Goal: Transaction & Acquisition: Purchase product/service

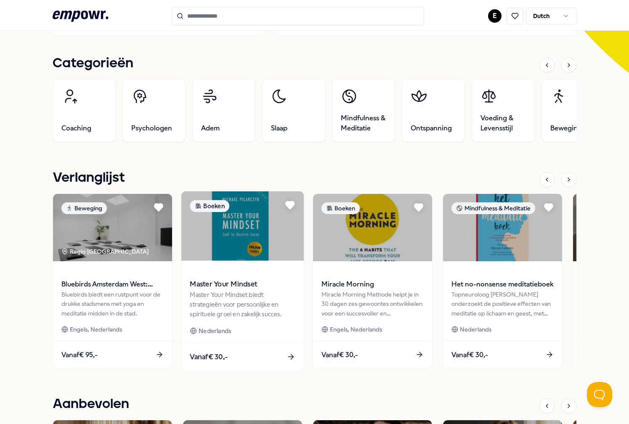
scroll to position [247, 0]
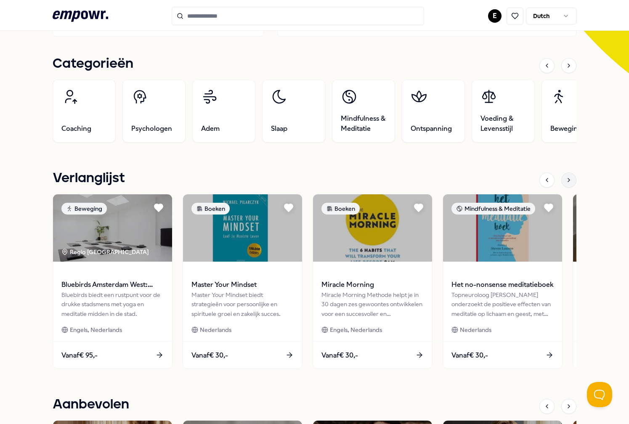
click at [575, 181] on div at bounding box center [569, 180] width 15 height 15
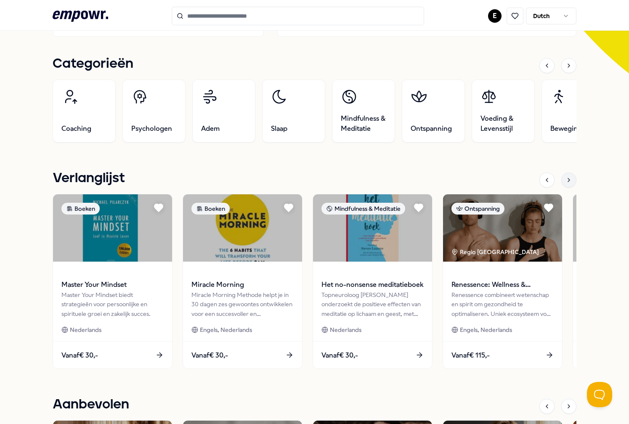
click at [570, 180] on icon at bounding box center [569, 179] width 2 height 3
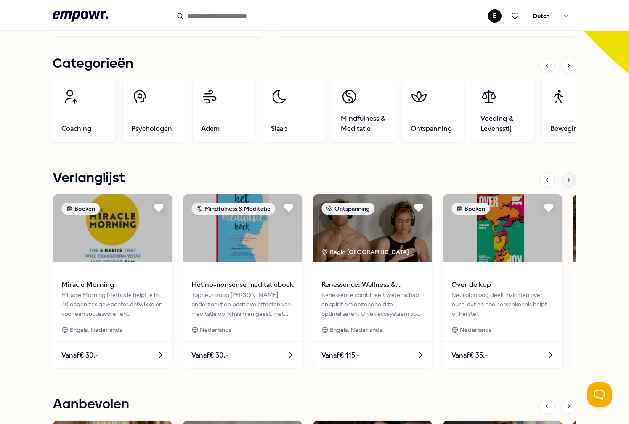
click at [570, 180] on icon at bounding box center [569, 179] width 2 height 3
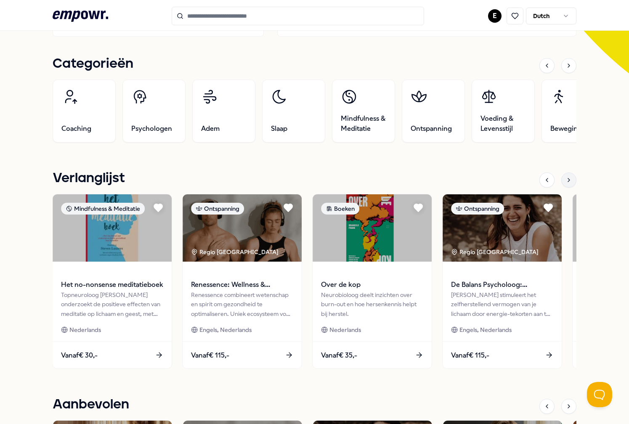
click at [570, 180] on icon at bounding box center [569, 179] width 2 height 3
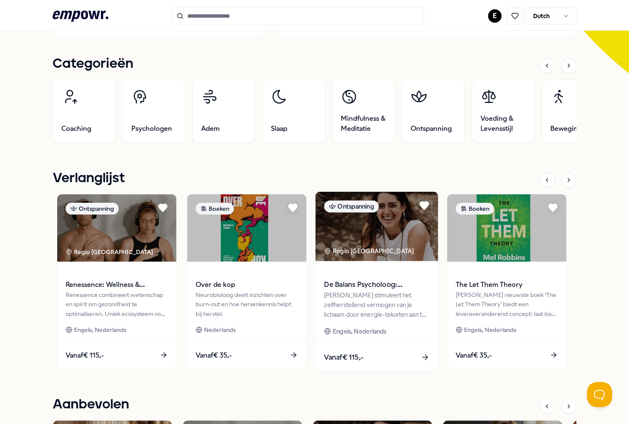
click at [381, 288] on span "De Balans Psycholoog: [PERSON_NAME]" at bounding box center [376, 285] width 105 height 11
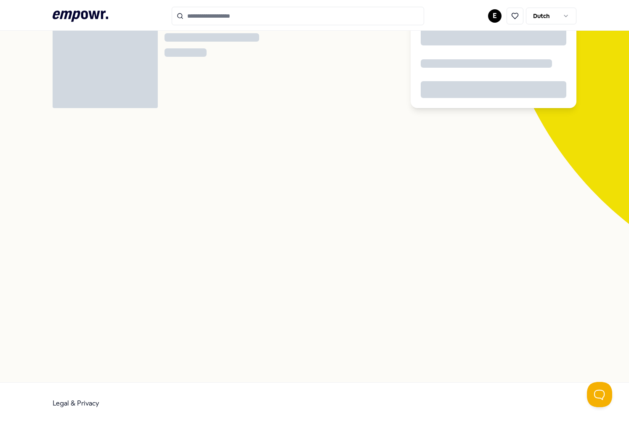
scroll to position [54, 0]
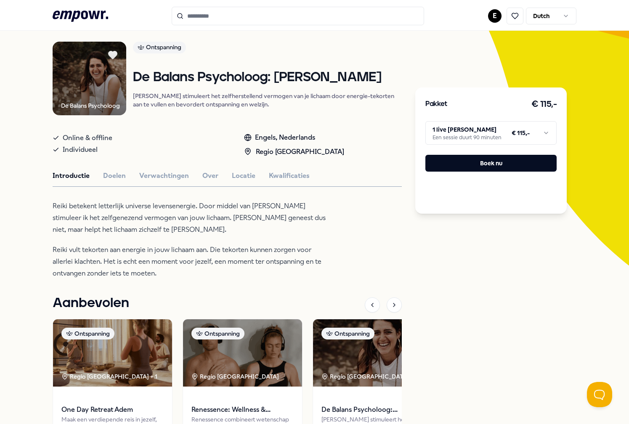
click at [495, 140] on html ".empowr-logo_svg__cls-1{fill:#03032f} E Dutch Alle categorieën Self-care librar…" at bounding box center [314, 212] width 629 height 424
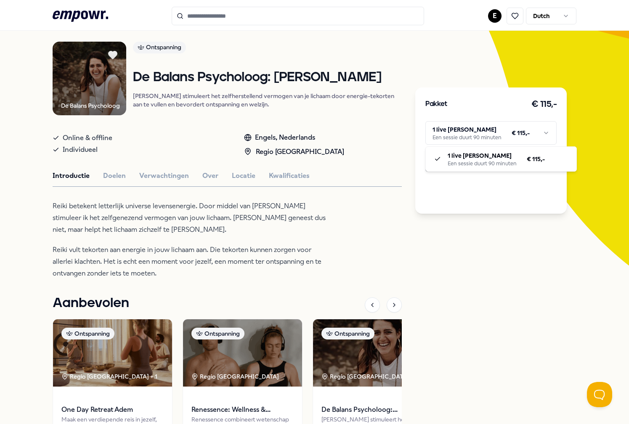
click at [495, 137] on html ".empowr-logo_svg__cls-1{fill:#03032f} E Dutch Alle categorieën Self-care librar…" at bounding box center [314, 212] width 629 height 424
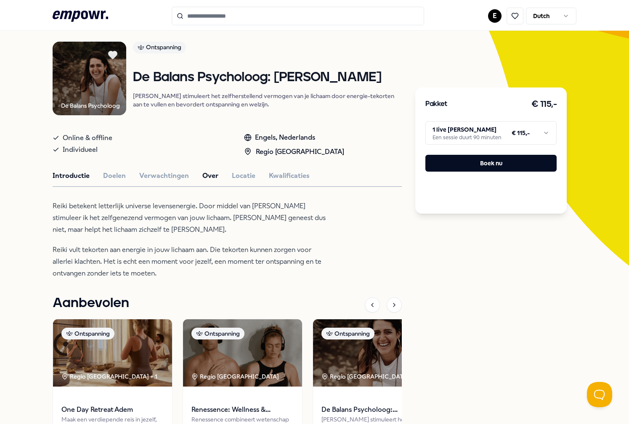
click at [208, 181] on button "Over" at bounding box center [210, 175] width 16 height 11
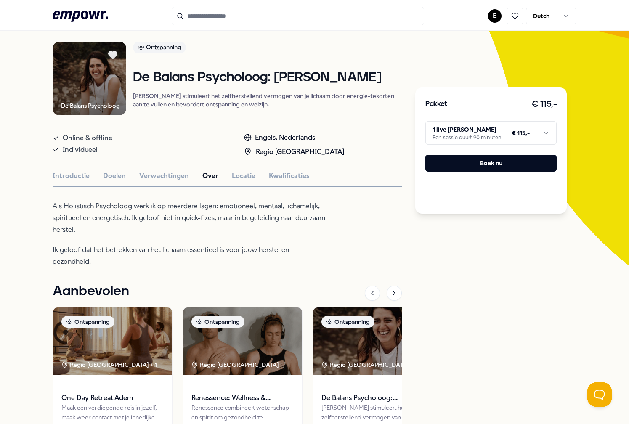
click at [208, 181] on button "Over" at bounding box center [210, 175] width 16 height 11
click at [223, 181] on div "Introductie Doelen Verwachtingen Over Locatie Kwalificaties" at bounding box center [228, 175] width 350 height 11
click at [244, 181] on button "Locatie" at bounding box center [244, 175] width 24 height 11
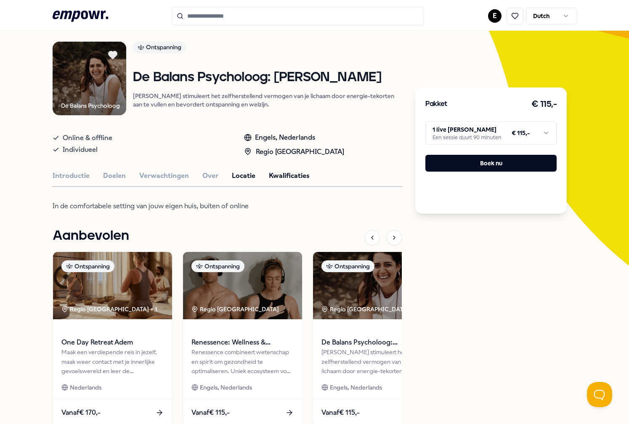
click at [282, 181] on button "Kwalificaties" at bounding box center [289, 175] width 41 height 11
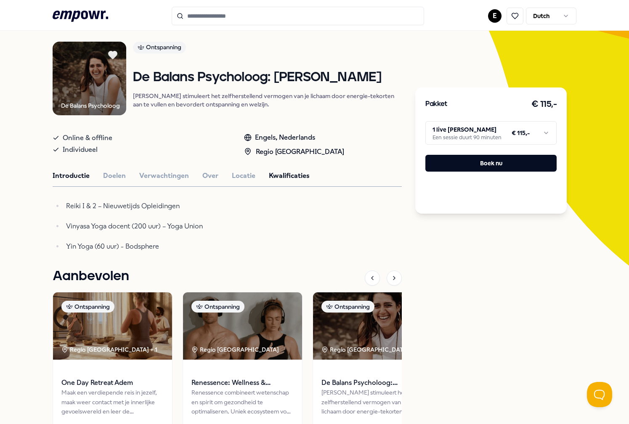
click at [80, 181] on button "Introductie" at bounding box center [71, 175] width 37 height 11
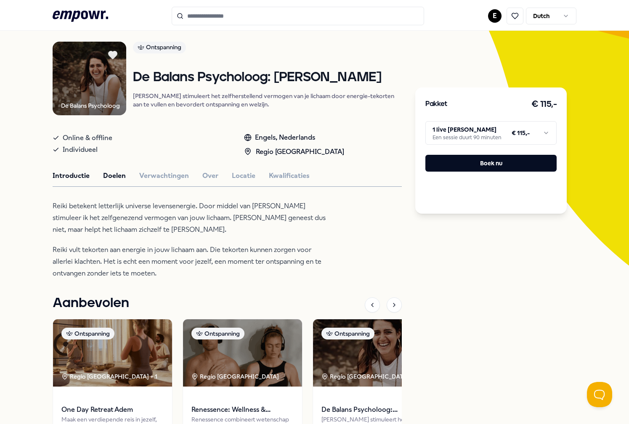
click at [104, 181] on button "Doelen" at bounding box center [114, 175] width 23 height 11
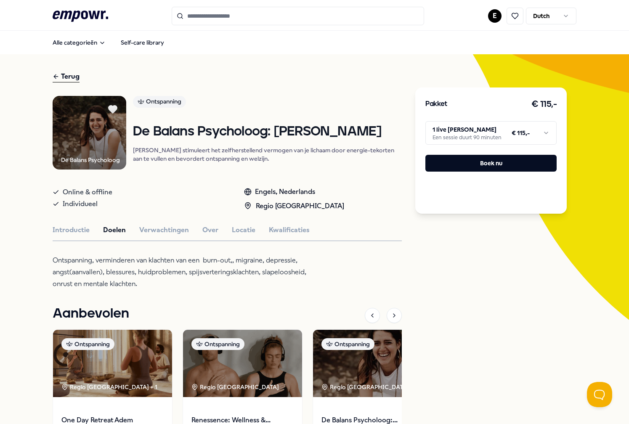
scroll to position [0, 0]
click at [173, 21] on input "Search for products, categories or subcategories" at bounding box center [298, 16] width 253 height 19
click at [201, 21] on input "Search for products, categories or subcategories" at bounding box center [298, 16] width 253 height 19
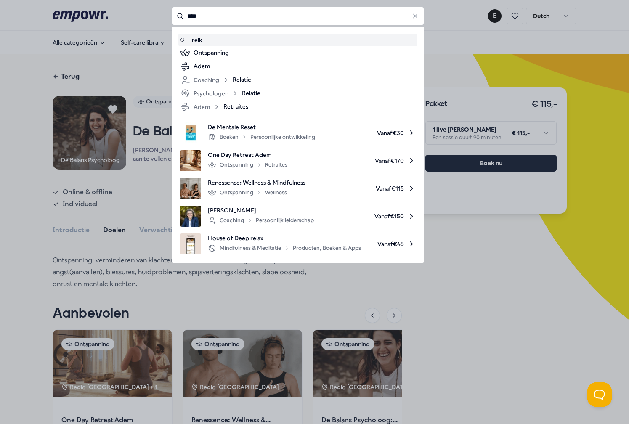
type input "*****"
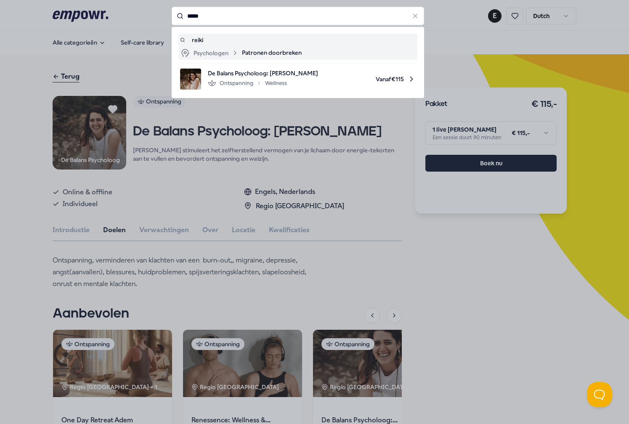
click at [252, 54] on span "Patronen doorbreken" at bounding box center [272, 53] width 60 height 10
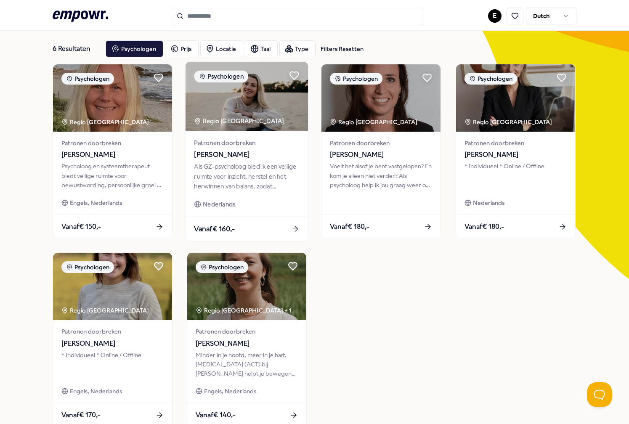
scroll to position [42, 0]
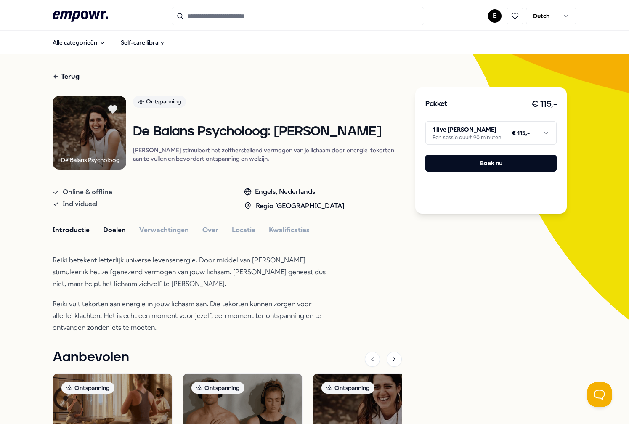
click at [108, 236] on button "Doelen" at bounding box center [114, 230] width 23 height 11
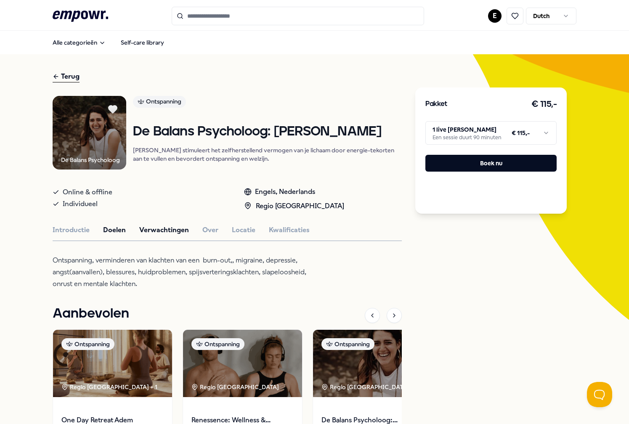
click at [163, 236] on button "Verwachtingen" at bounding box center [164, 230] width 50 height 11
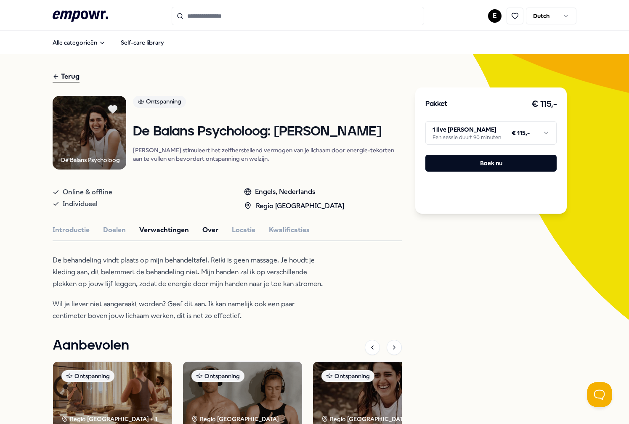
click at [212, 236] on button "Over" at bounding box center [210, 230] width 16 height 11
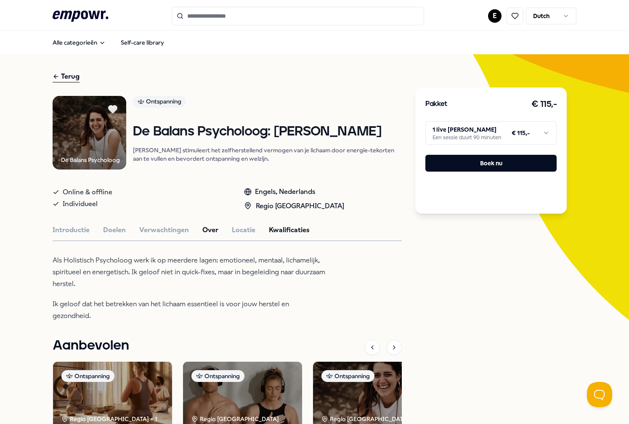
click at [289, 236] on button "Kwalificaties" at bounding box center [289, 230] width 41 height 11
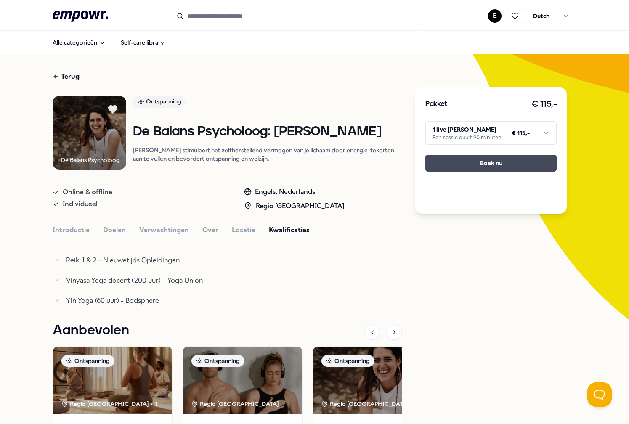
click at [479, 167] on button "Boek nu" at bounding box center [491, 163] width 131 height 17
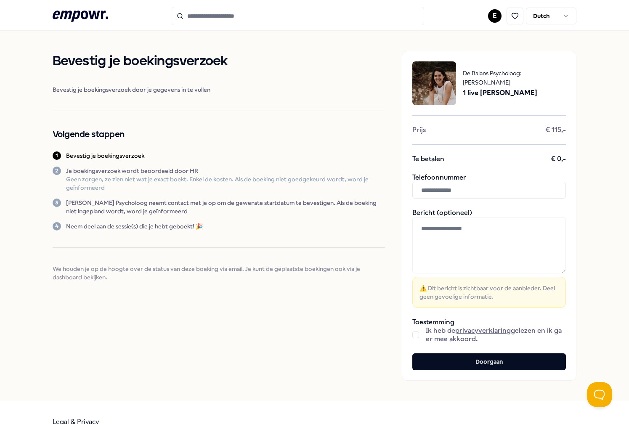
click at [477, 196] on input "text" at bounding box center [490, 190] width 154 height 17
type input "**********"
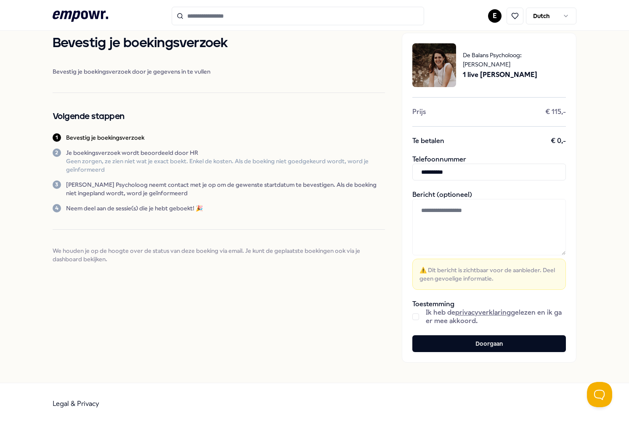
scroll to position [18, 0]
click at [418, 311] on div "Ik heb de privacyverklaring gelezen en ik ga er mee akkoord." at bounding box center [490, 317] width 154 height 17
click at [416, 318] on button "button" at bounding box center [416, 317] width 7 height 7
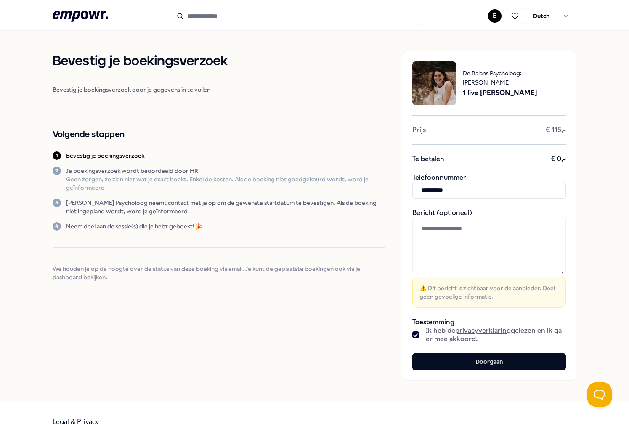
scroll to position [0, 0]
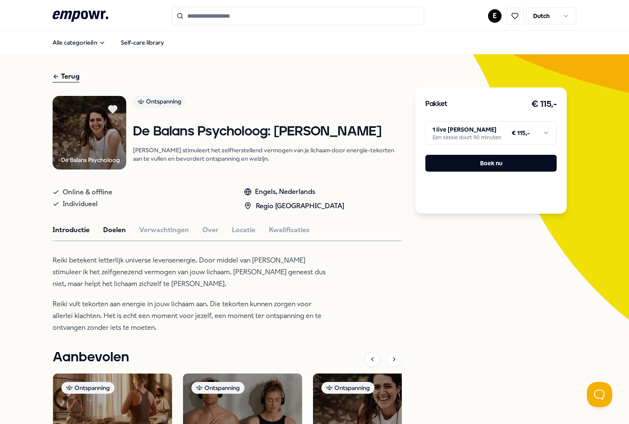
click at [111, 236] on button "Doelen" at bounding box center [114, 230] width 23 height 11
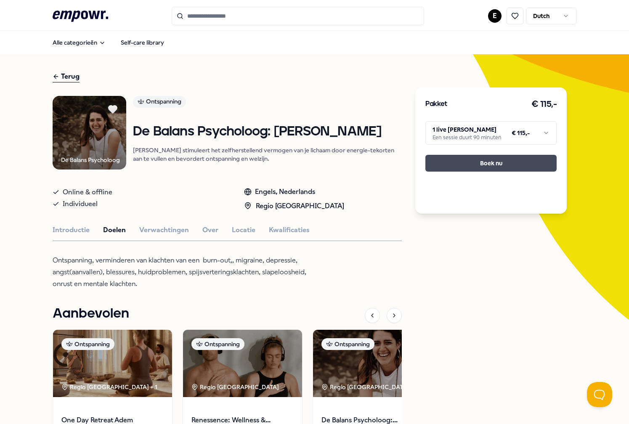
click at [468, 169] on button "Boek nu" at bounding box center [491, 163] width 131 height 17
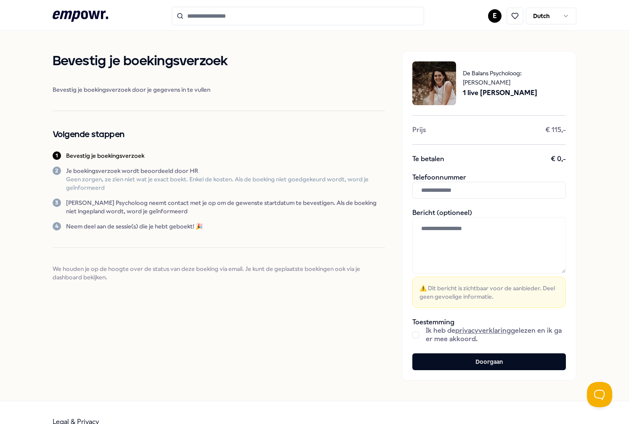
click at [468, 169] on div "De Balans Psycholoog: [PERSON_NAME] 1 live Reiki sessie Prijs € 115,- Te betale…" at bounding box center [489, 216] width 175 height 330
click at [459, 367] on button "Doorgaan" at bounding box center [490, 362] width 154 height 17
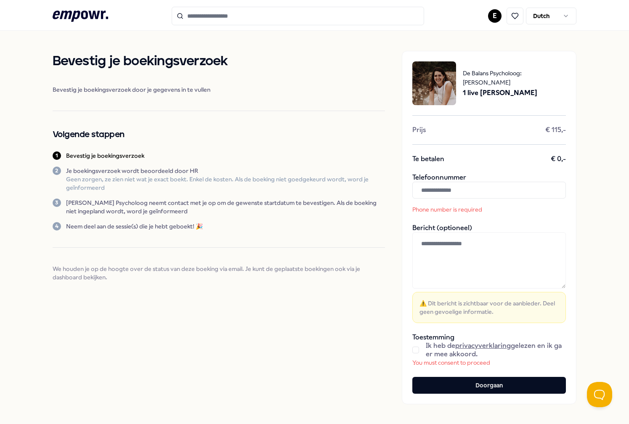
click at [481, 189] on input "text" at bounding box center [490, 190] width 154 height 17
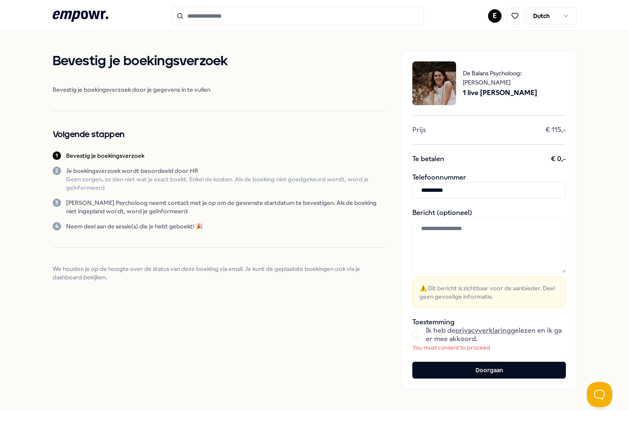
type input "**********"
click at [489, 370] on button "Doorgaan" at bounding box center [490, 370] width 154 height 17
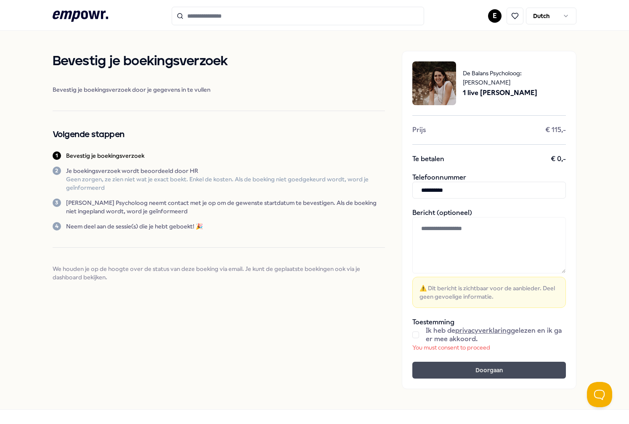
click at [493, 375] on button "Doorgaan" at bounding box center [490, 370] width 154 height 17
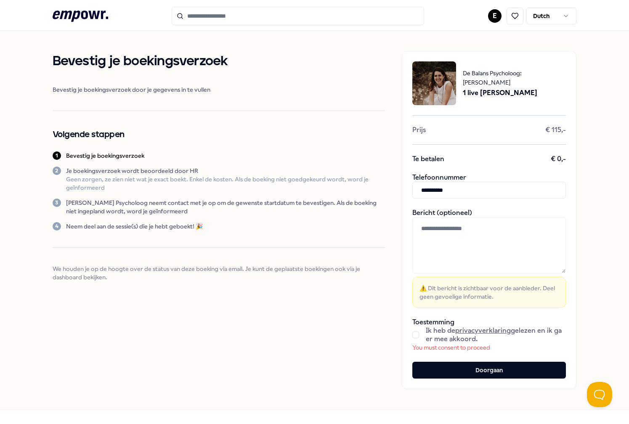
click at [418, 333] on button "button" at bounding box center [416, 335] width 7 height 7
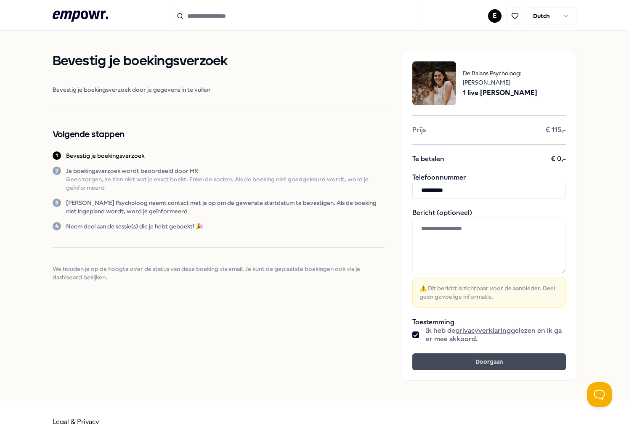
click at [427, 369] on button "Doorgaan" at bounding box center [490, 362] width 154 height 17
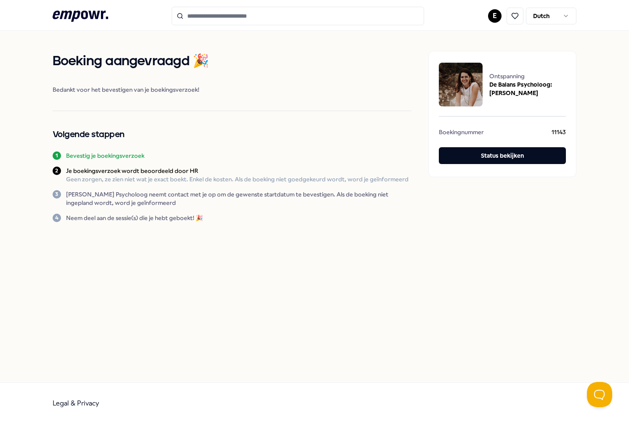
click at [86, 17] on icon at bounding box center [81, 16] width 56 height 11
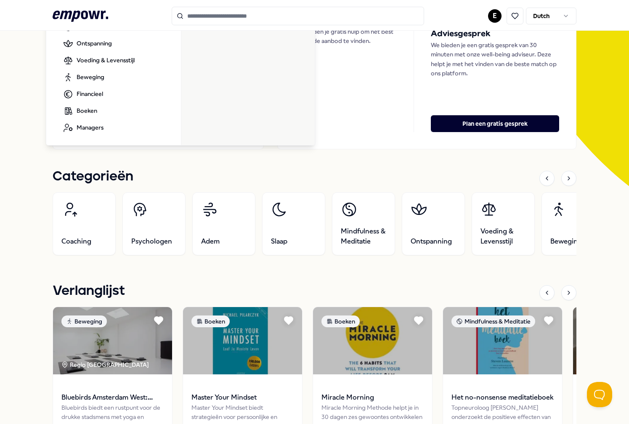
scroll to position [134, 0]
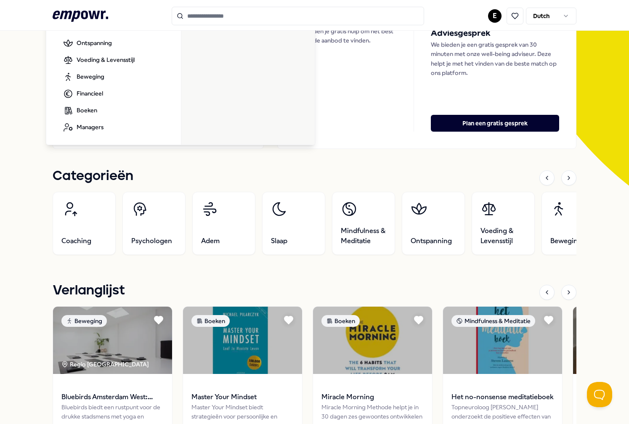
drag, startPoint x: 224, startPoint y: 131, endPoint x: 293, endPoint y: 176, distance: 82.8
click at [226, 133] on aside "Main" at bounding box center [248, 33] width 135 height 226
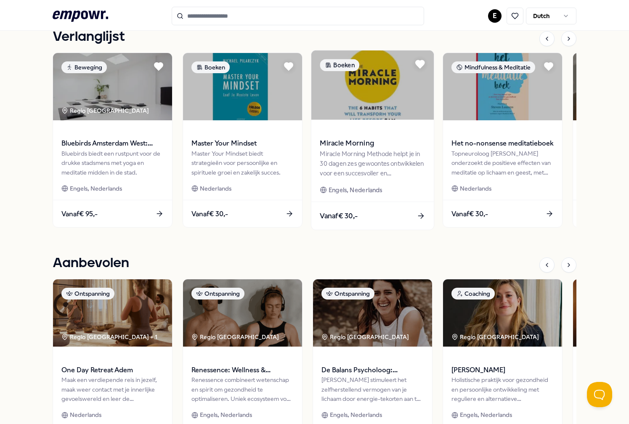
scroll to position [439, 0]
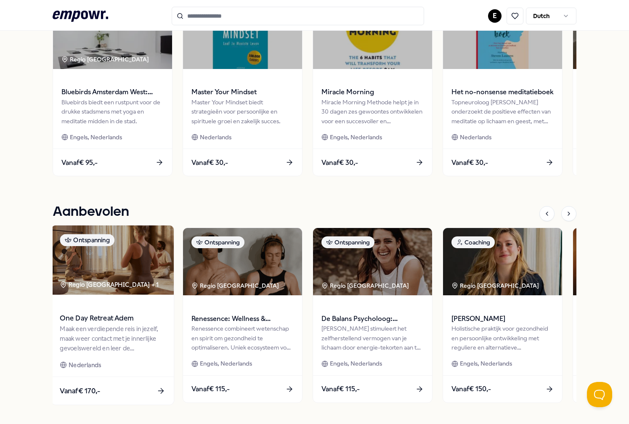
click at [137, 280] on img at bounding box center [112, 260] width 122 height 69
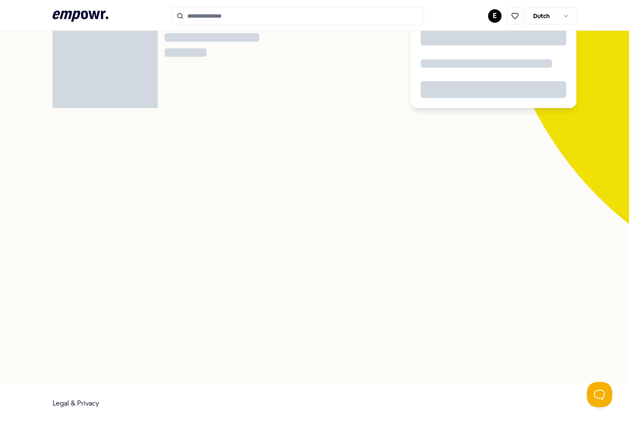
scroll to position [54, 0]
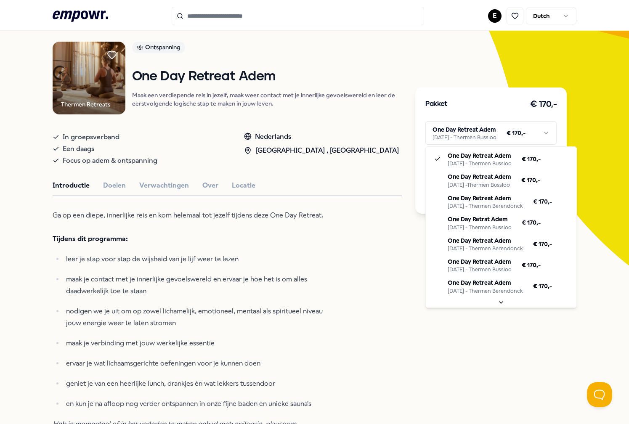
click at [527, 141] on html ".empowr-logo_svg__cls-1{fill:#03032f} E Dutch Alle categorieën Self-care librar…" at bounding box center [314, 212] width 629 height 424
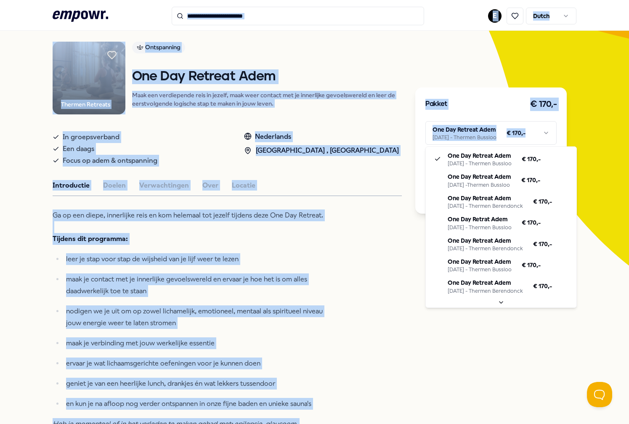
drag, startPoint x: 436, startPoint y: 200, endPoint x: 404, endPoint y: 199, distance: 32.0
click at [404, 199] on html ".empowr-logo_svg__cls-1{fill:#03032f} E Dutch Alle categorieën Self-care librar…" at bounding box center [314, 212] width 629 height 424
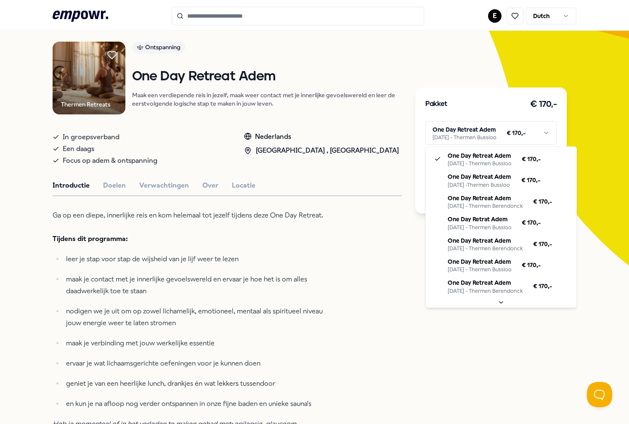
click at [404, 199] on html ".empowr-logo_svg__cls-1{fill:#03032f} E Dutch Alle categorieën Self-care librar…" at bounding box center [314, 212] width 629 height 424
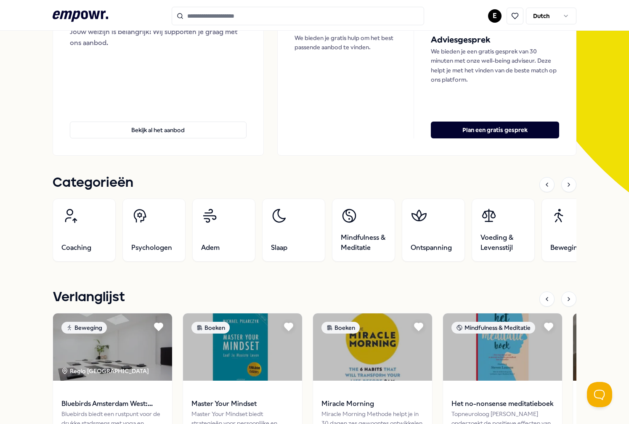
scroll to position [129, 0]
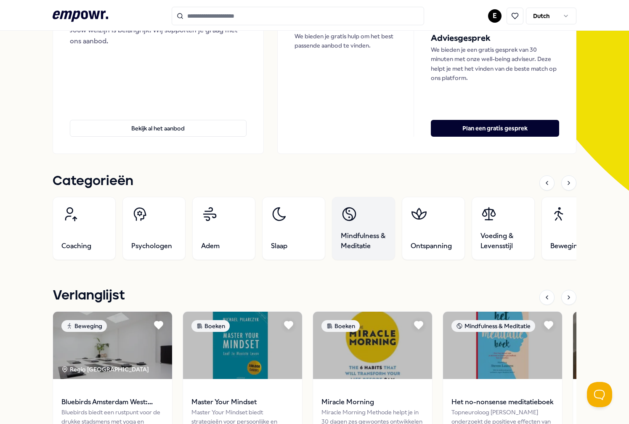
click at [388, 216] on link "Mindfulness & Meditatie" at bounding box center [363, 228] width 63 height 63
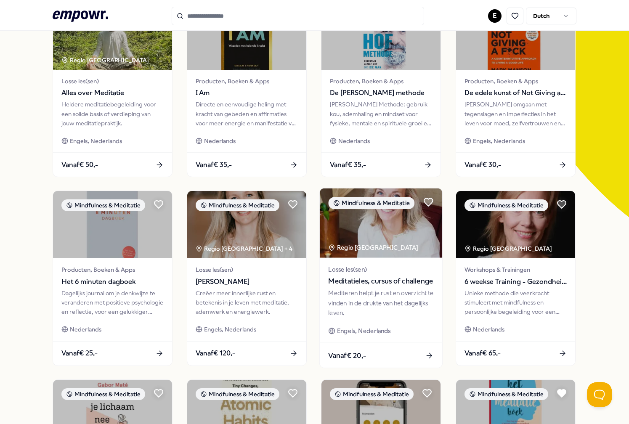
scroll to position [108, 0]
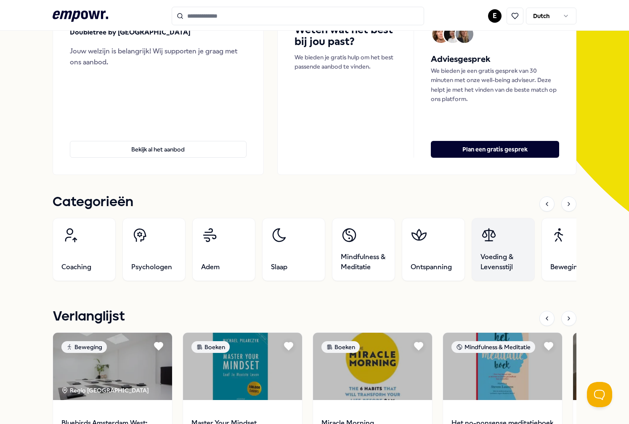
click at [513, 237] on link "Voeding & Levensstijl" at bounding box center [503, 249] width 63 height 63
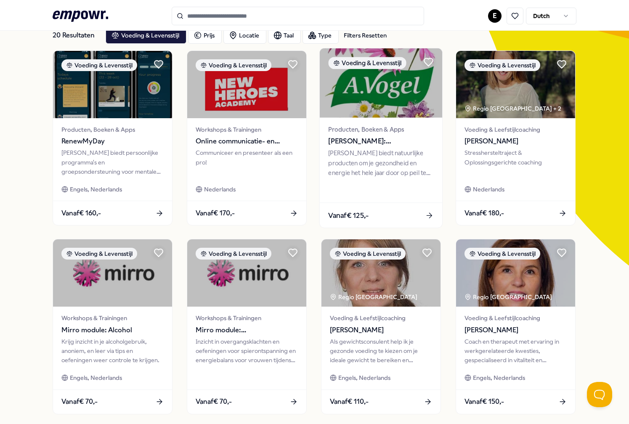
scroll to position [13, 0]
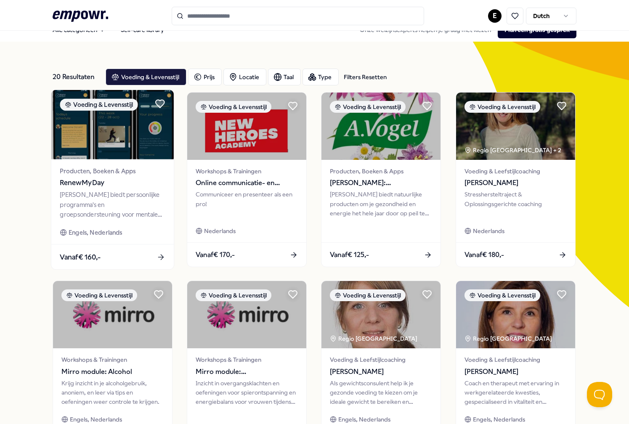
click at [165, 194] on div "Producten, Boeken & Apps RenewMyDay Renewmyday biedt persoonlijke programma's e…" at bounding box center [112, 202] width 122 height 85
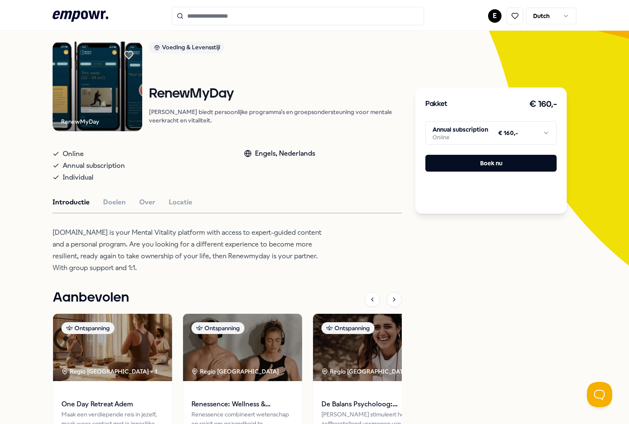
scroll to position [54, 0]
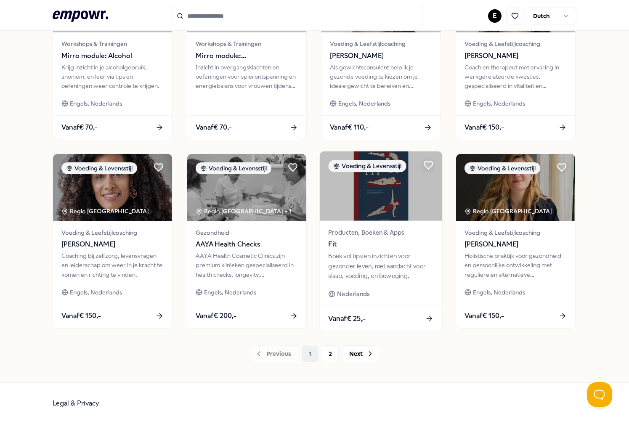
scroll to position [327, 0]
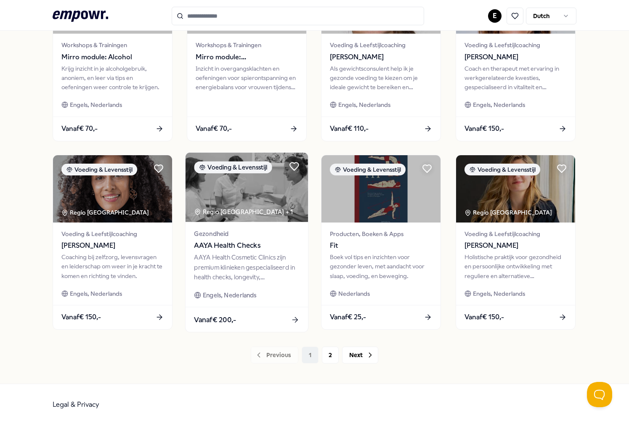
click at [286, 312] on div "Vanaf € 200,-" at bounding box center [247, 319] width 122 height 25
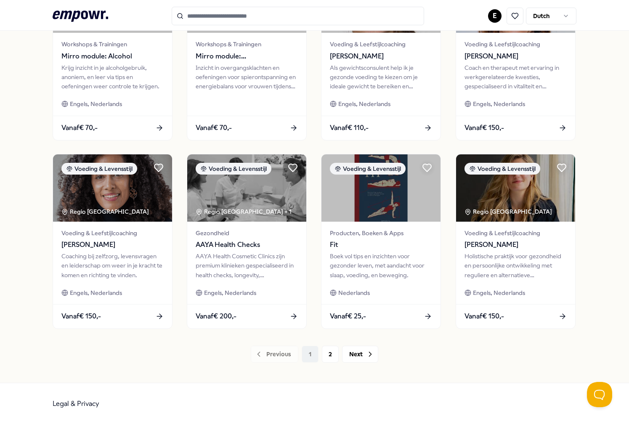
scroll to position [327, 0]
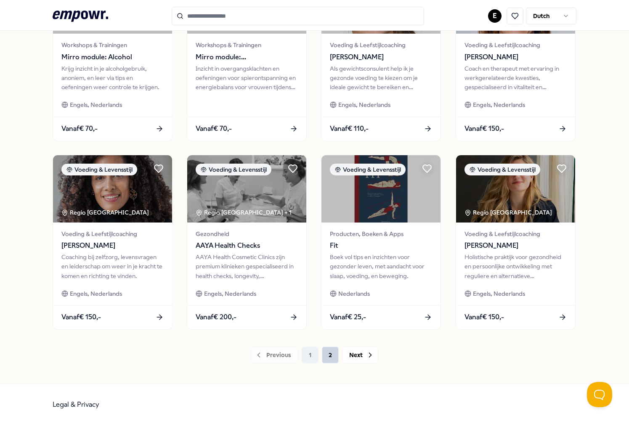
click at [327, 358] on button "2" at bounding box center [330, 355] width 17 height 17
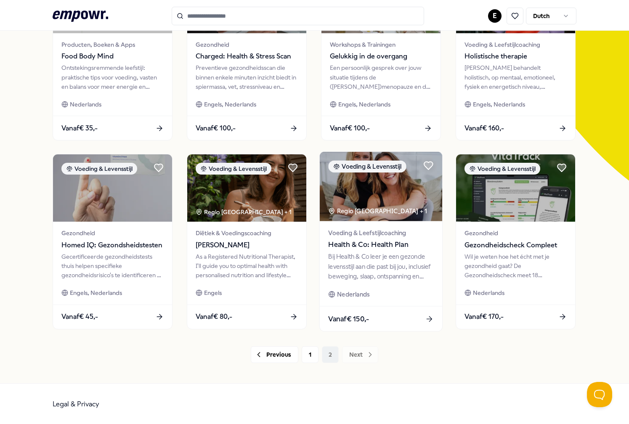
click at [360, 319] on span "Vanaf € 150,-" at bounding box center [349, 319] width 41 height 11
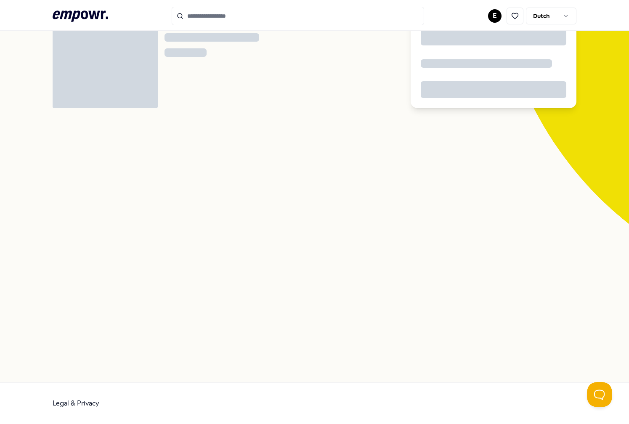
scroll to position [54, 0]
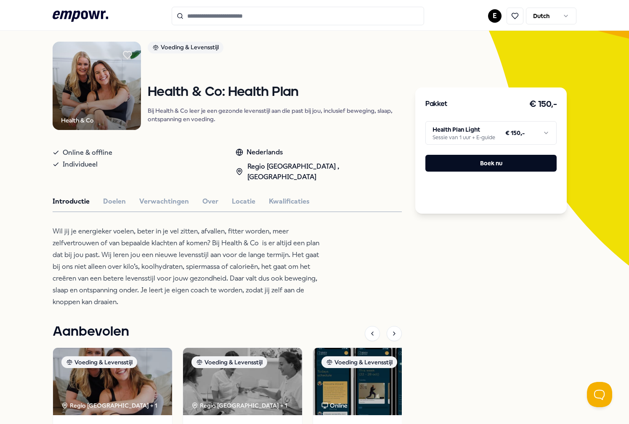
click at [241, 192] on div "Health & Co Voeding & Levensstijl Health & Co: Health Plan Bij Health & Co leer…" at bounding box center [228, 287] width 350 height 490
click at [241, 197] on button "Locatie" at bounding box center [244, 201] width 24 height 11
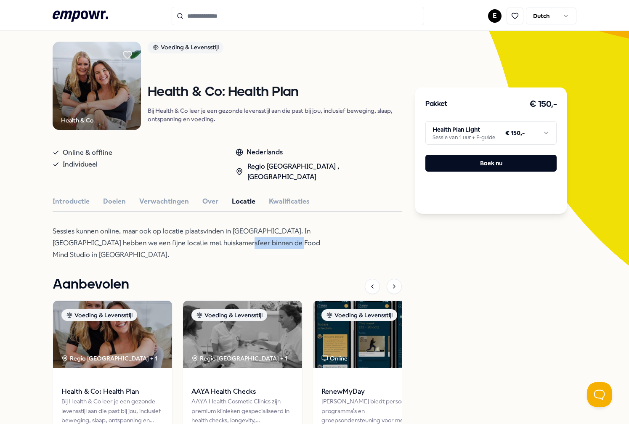
drag, startPoint x: 234, startPoint y: 241, endPoint x: 289, endPoint y: 243, distance: 54.8
click at [289, 243] on p "Sessies kunnen online, maar ook op locatie plaatsvinden in [GEOGRAPHIC_DATA]. I…" at bounding box center [190, 243] width 274 height 35
copy p "Food Mind Studio"
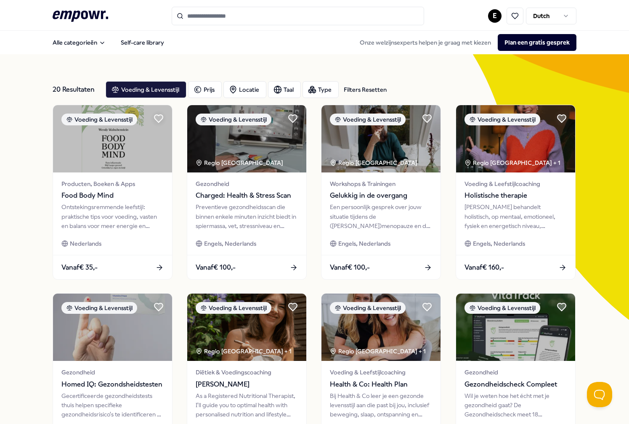
click at [69, 18] on icon at bounding box center [81, 16] width 56 height 11
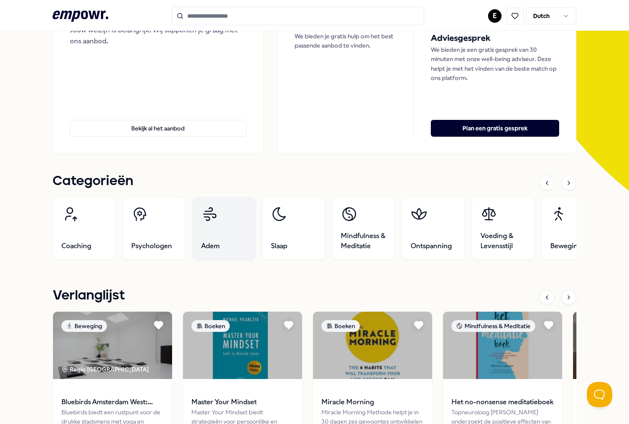
scroll to position [133, 0]
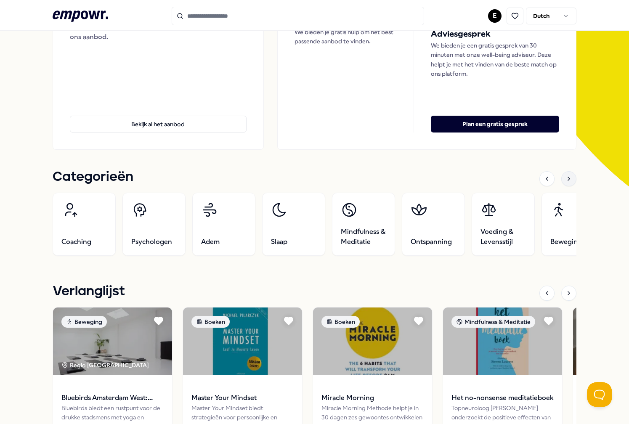
click at [569, 183] on div at bounding box center [569, 178] width 15 height 15
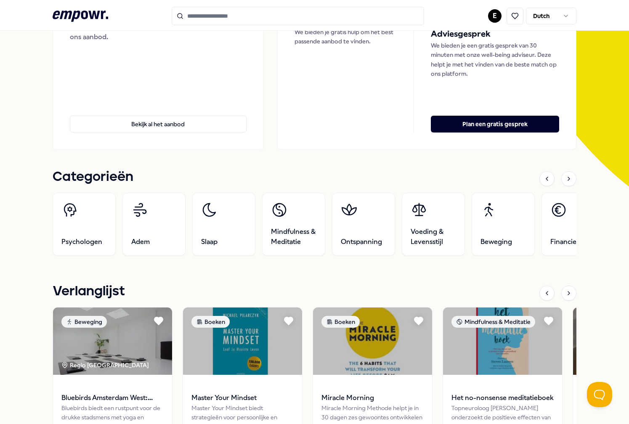
click at [565, 185] on div at bounding box center [558, 178] width 37 height 15
click at [565, 179] on div at bounding box center [569, 178] width 15 height 15
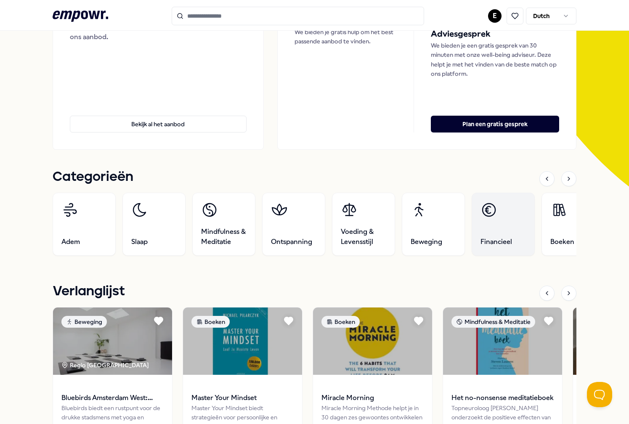
click at [502, 212] on link "Financieel" at bounding box center [503, 224] width 63 height 63
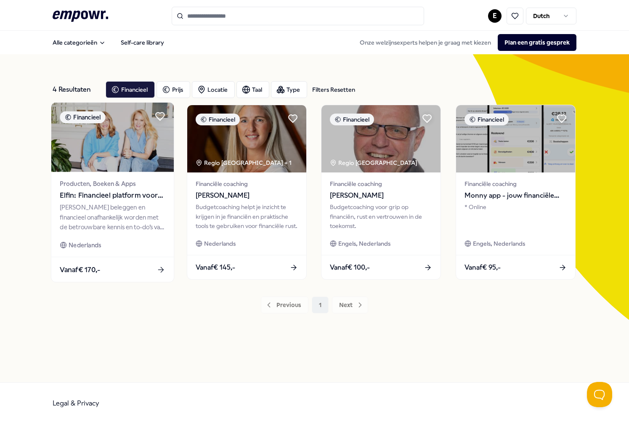
click at [113, 214] on div "[PERSON_NAME] beleggen en financieel onafhankelijk worden met de betrouwbare ke…" at bounding box center [112, 217] width 105 height 29
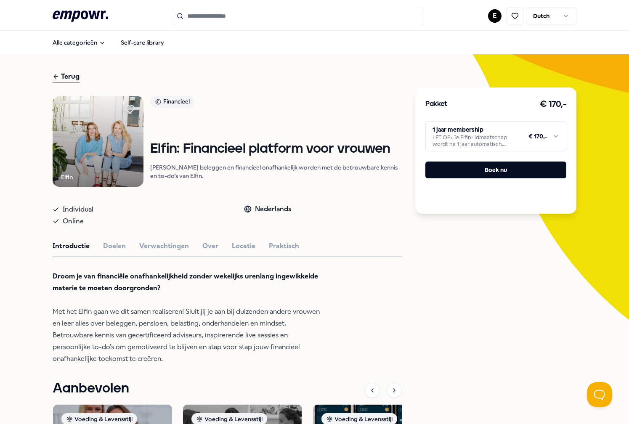
click at [113, 214] on div "Individual" at bounding box center [140, 210] width 175 height 12
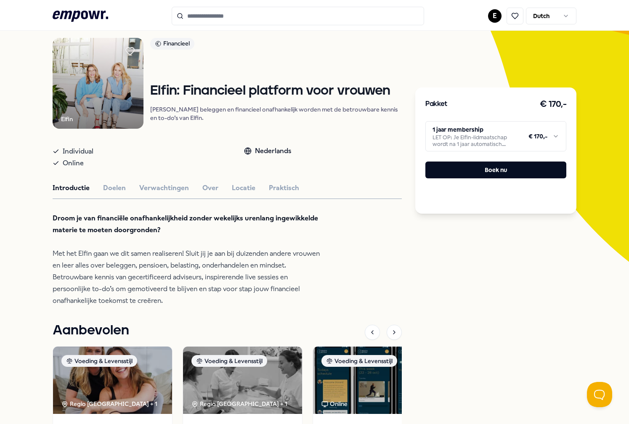
scroll to position [59, 0]
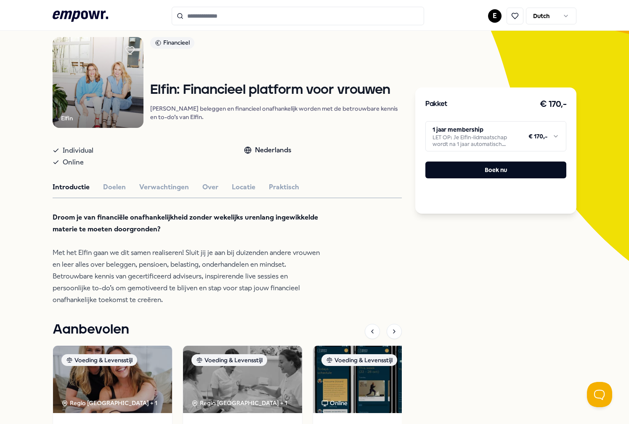
click at [112, 201] on div "Elfin Financieel Elfin: Financieel platform voor vrouwen [PERSON_NAME] beleggen…" at bounding box center [228, 283] width 350 height 493
click at [112, 193] on button "Doelen" at bounding box center [114, 187] width 23 height 11
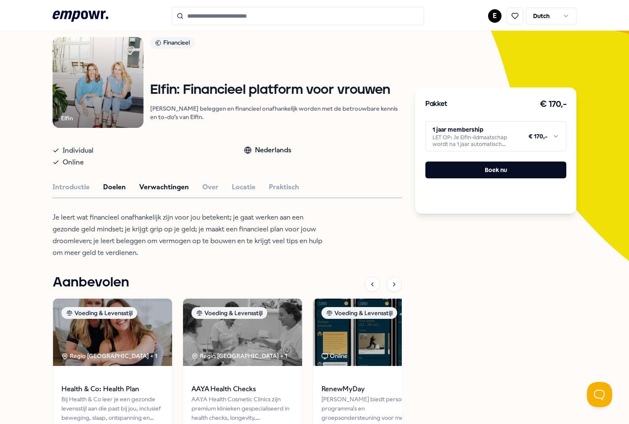
click at [161, 193] on button "Verwachtingen" at bounding box center [164, 187] width 50 height 11
click at [208, 193] on button "Over" at bounding box center [210, 187] width 16 height 11
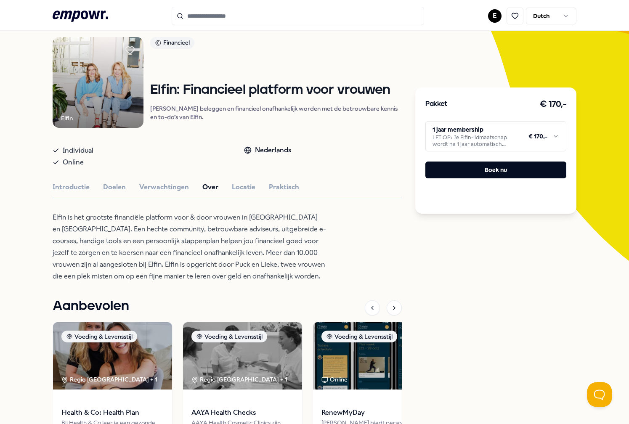
click at [489, 140] on html ".empowr-logo_svg__cls-1{fill:#03032f} E Dutch Alle categorieën Self-care librar…" at bounding box center [314, 212] width 629 height 424
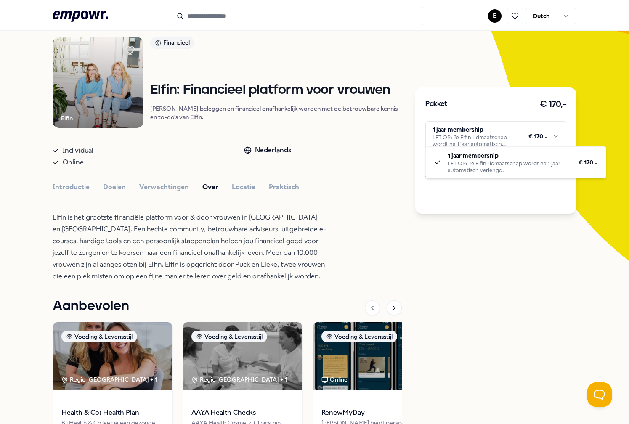
click at [489, 140] on html ".empowr-logo_svg__cls-1{fill:#03032f} E Dutch Alle categorieën Self-care librar…" at bounding box center [314, 212] width 629 height 424
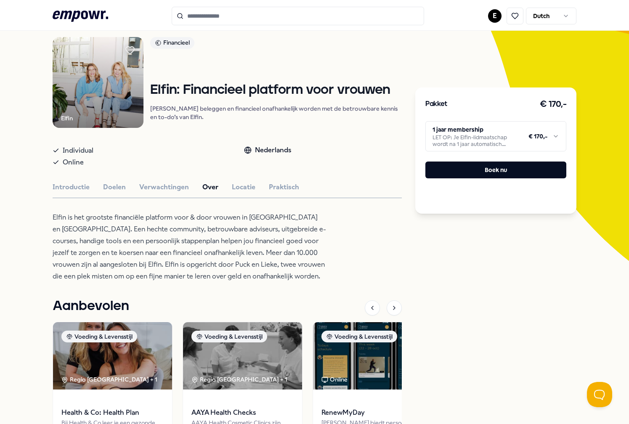
click at [431, 186] on div "Pakket € 170,- 1 jaar membership LET OP: Je Elfin-lidmaatschap wordt na 1 jaar …" at bounding box center [495, 151] width 161 height 126
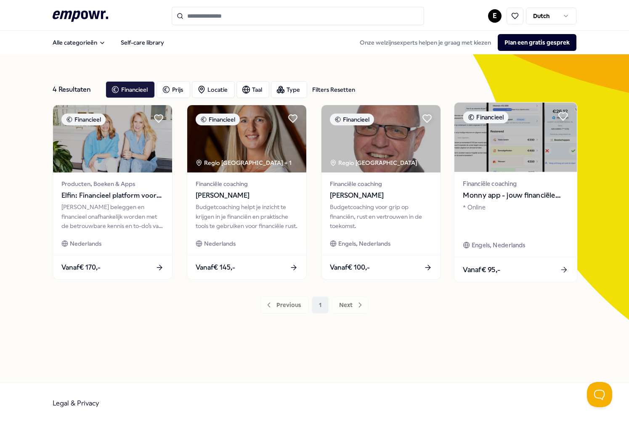
click at [484, 166] on img at bounding box center [516, 137] width 122 height 69
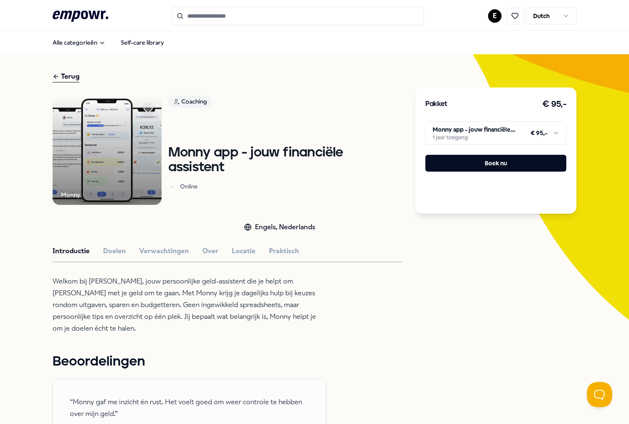
click at [482, 133] on html ".empowr-logo_svg__cls-1{fill:#03032f} E Dutch Alle categorieën Self-care librar…" at bounding box center [314, 212] width 629 height 424
click at [311, 153] on div "Coaching [PERSON_NAME] app - jouw financiële assistent Online" at bounding box center [285, 150] width 234 height 109
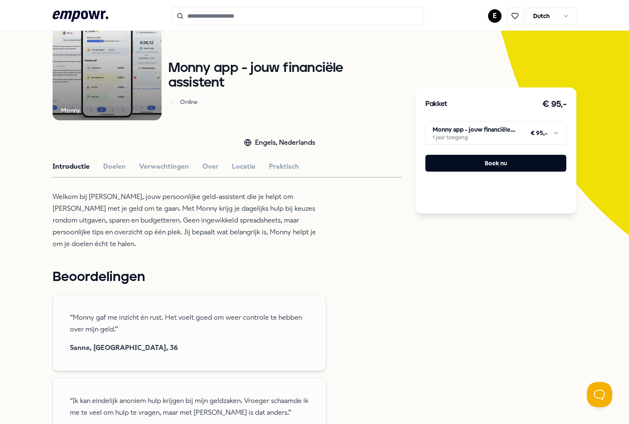
scroll to position [86, 0]
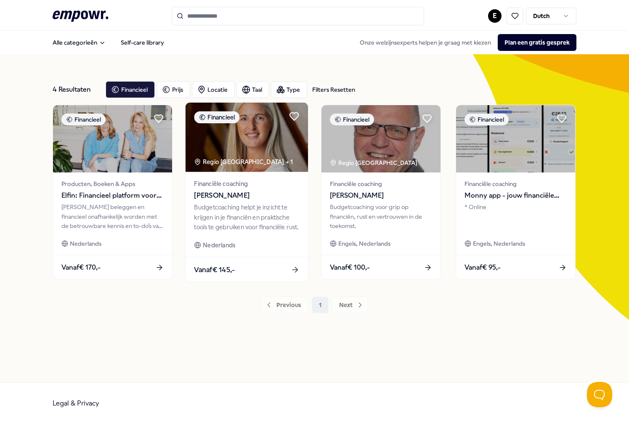
click at [247, 190] on div "Financiële coaching [PERSON_NAME]" at bounding box center [246, 190] width 105 height 22
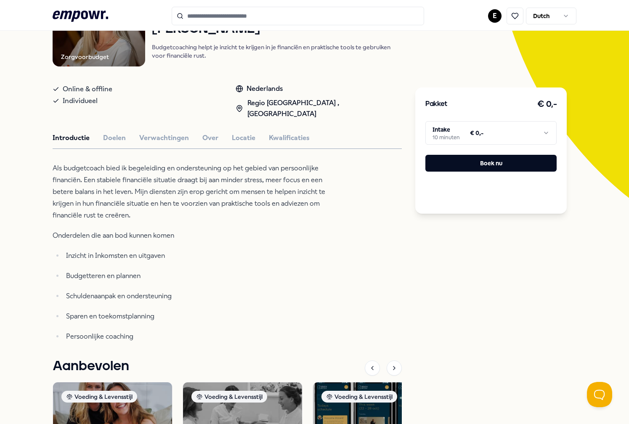
scroll to position [123, 0]
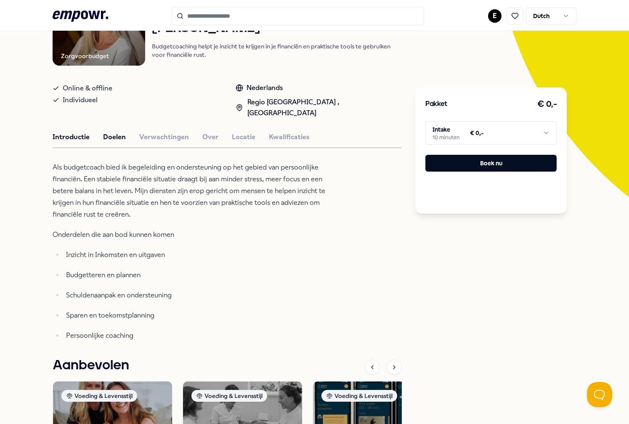
click at [119, 132] on button "Doelen" at bounding box center [114, 137] width 23 height 11
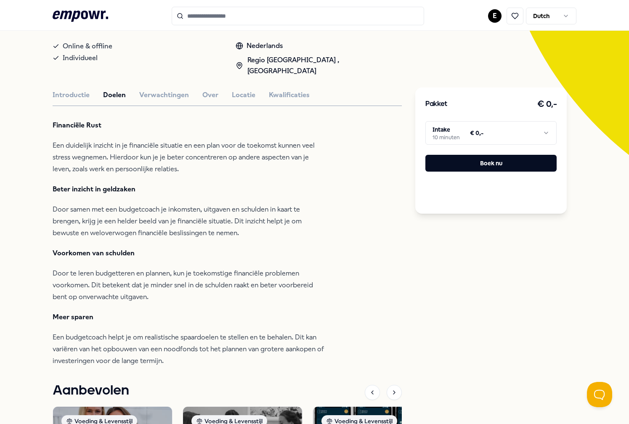
scroll to position [163, 0]
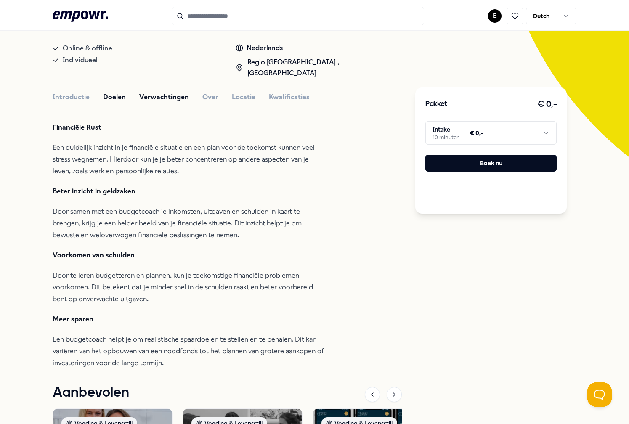
click at [159, 93] on button "Verwachtingen" at bounding box center [164, 97] width 50 height 11
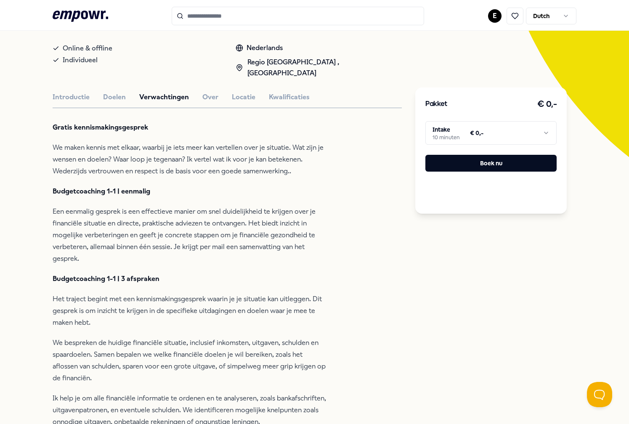
click at [442, 136] on html ".empowr-logo_svg__cls-1{fill:#03032f} E Dutch Alle categorieën Self-care librar…" at bounding box center [314, 212] width 629 height 424
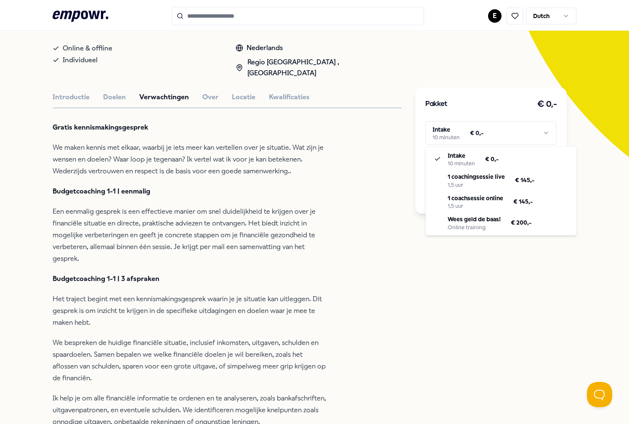
click at [397, 184] on html ".empowr-logo_svg__cls-1{fill:#03032f} E Dutch Alle categorieën Self-care librar…" at bounding box center [314, 212] width 629 height 424
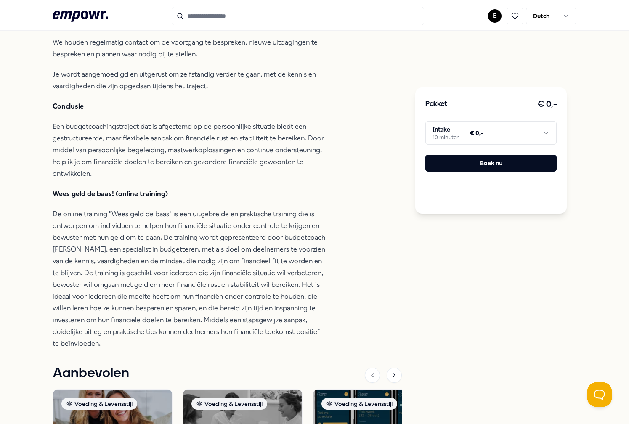
scroll to position [824, 0]
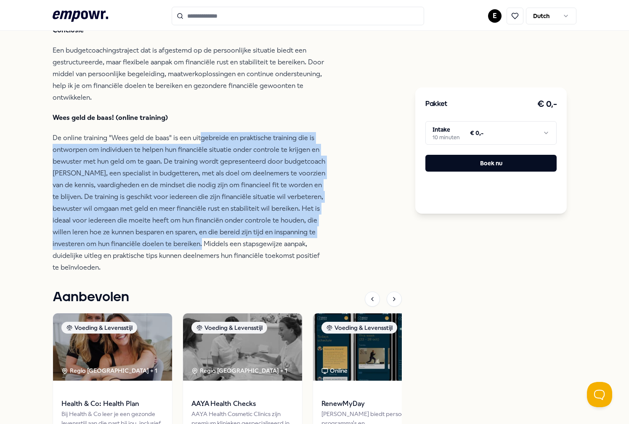
drag, startPoint x: 201, startPoint y: 127, endPoint x: 213, endPoint y: 229, distance: 102.6
click at [213, 229] on p "De online training "Wees geld de baas" is een uitgebreide en praktische trainin…" at bounding box center [190, 202] width 274 height 141
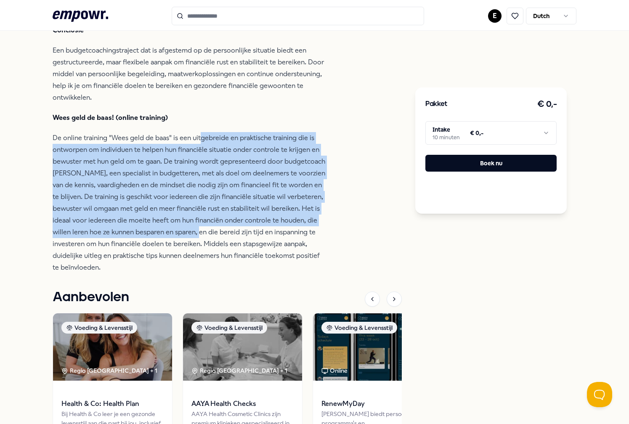
click at [213, 229] on p "De online training "Wees geld de baas" is een uitgebreide en praktische trainin…" at bounding box center [190, 202] width 274 height 141
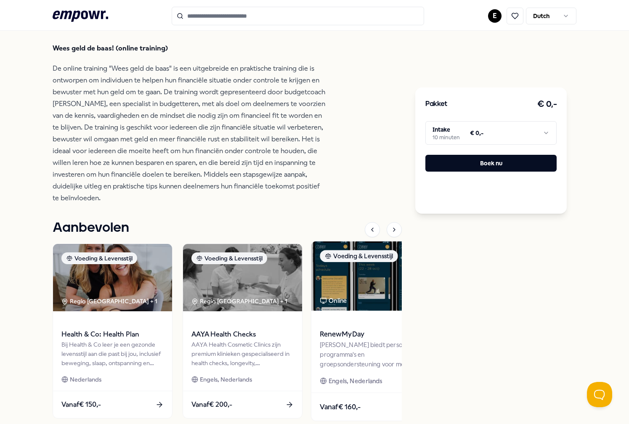
scroll to position [894, 0]
click at [360, 319] on span at bounding box center [372, 322] width 105 height 10
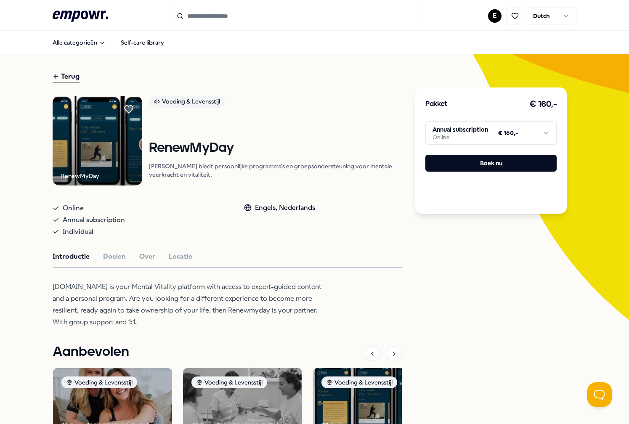
click at [77, 3] on header ".empowr-logo_svg__cls-1{fill:#03032f} E Dutch" at bounding box center [314, 15] width 629 height 31
click at [80, 18] on icon ".empowr-logo_svg__cls-1{fill:#03032f}" at bounding box center [81, 16] width 56 height 16
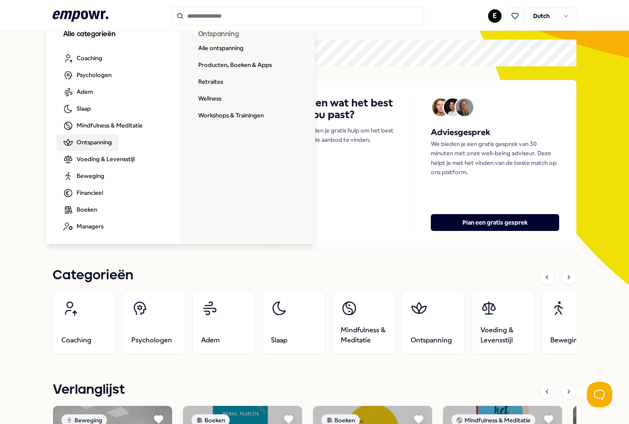
scroll to position [36, 0]
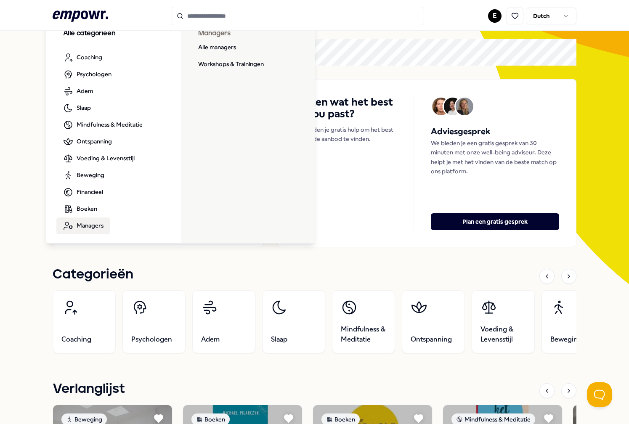
click at [90, 224] on span "Managers" at bounding box center [90, 225] width 27 height 9
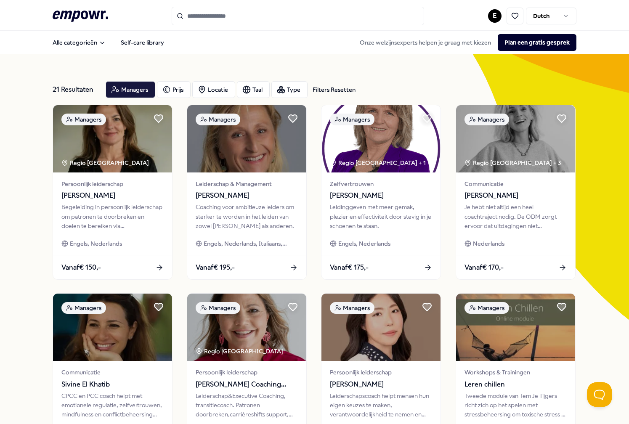
click at [84, 24] on icon ".empowr-logo_svg__cls-1{fill:#03032f}" at bounding box center [81, 16] width 56 height 16
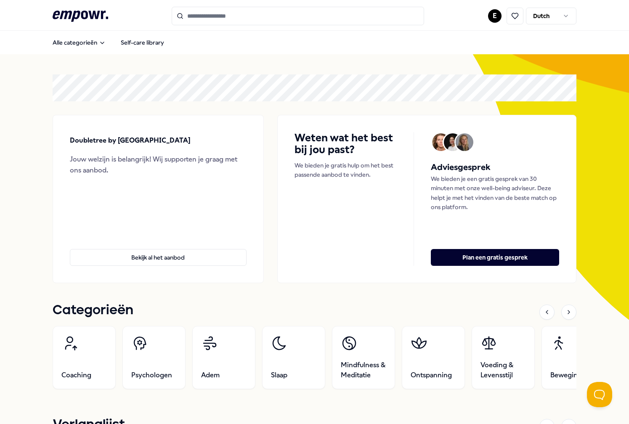
click at [85, 16] on icon ".empowr-logo_svg__cls-1{fill:#03032f}" at bounding box center [81, 16] width 56 height 16
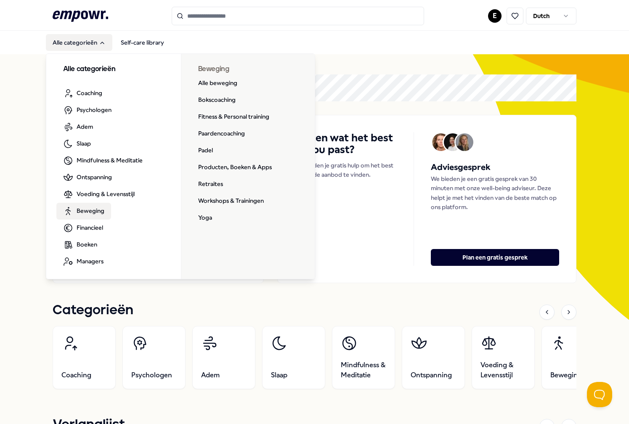
click at [85, 212] on span "Beweging" at bounding box center [91, 210] width 28 height 9
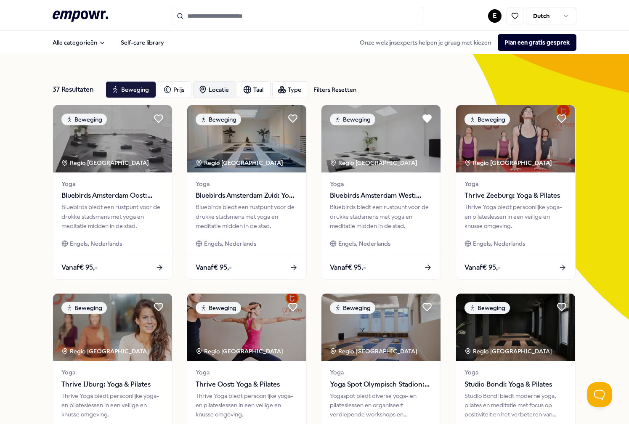
click at [225, 93] on div "Locatie" at bounding box center [214, 89] width 43 height 17
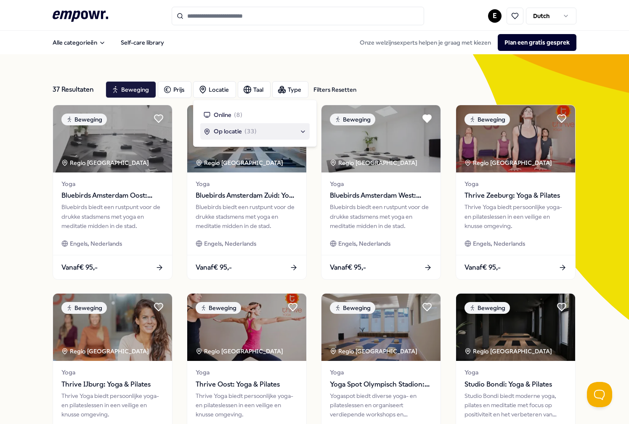
click at [218, 132] on span "Op locatie" at bounding box center [228, 131] width 28 height 9
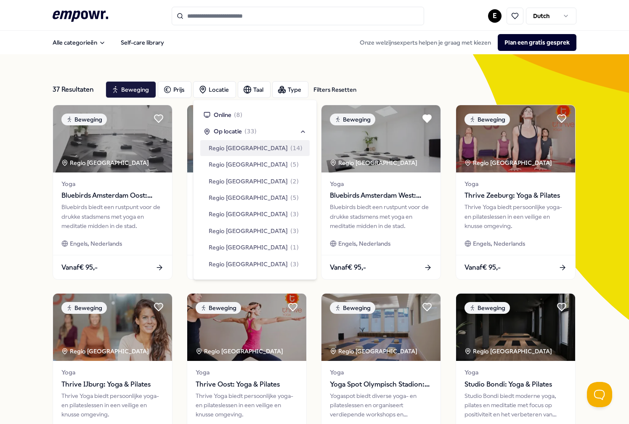
click at [223, 150] on span "Regio [GEOGRAPHIC_DATA]" at bounding box center [248, 148] width 79 height 9
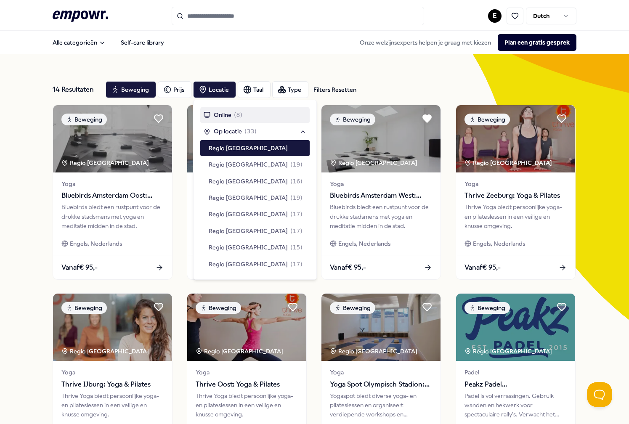
click at [311, 64] on div "14 Resultaten Filters Resetten Beweging Prijs Locatie Taal Type Filters Resette…" at bounding box center [315, 382] width 524 height 657
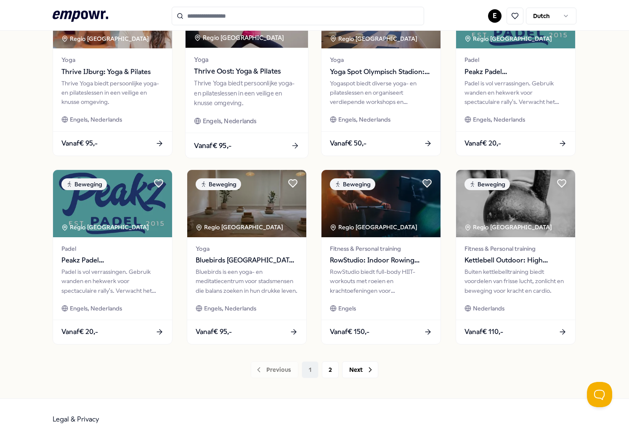
scroll to position [312, 0]
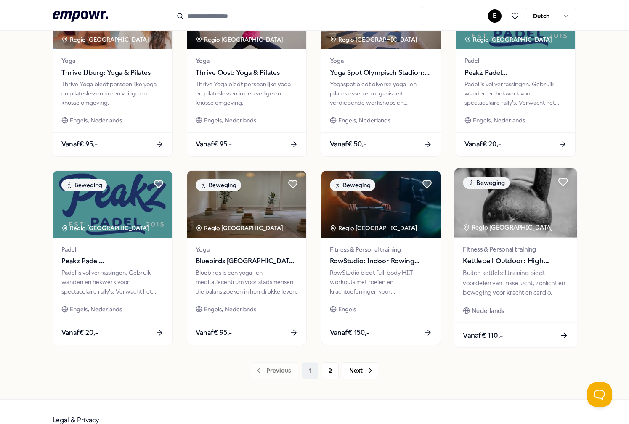
click at [481, 271] on div "Buiten kettlebelltraining biedt voordelen van frisse lucht, zonlicht en bewegin…" at bounding box center [515, 283] width 105 height 29
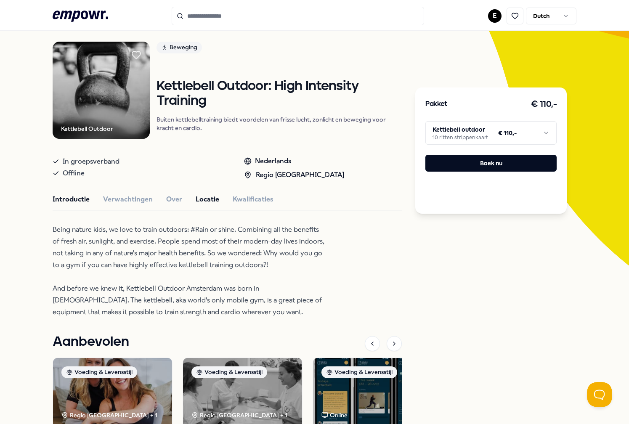
click at [205, 201] on button "Locatie" at bounding box center [208, 199] width 24 height 11
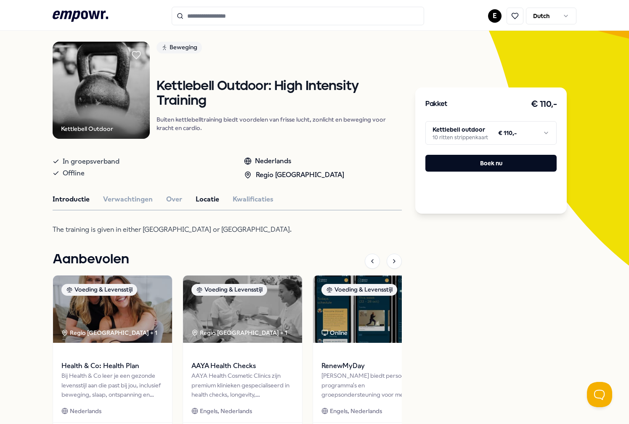
click at [76, 195] on button "Introductie" at bounding box center [71, 199] width 37 height 11
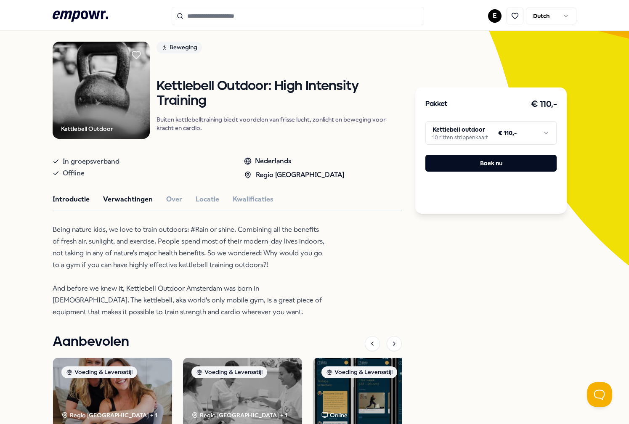
click at [124, 203] on button "Verwachtingen" at bounding box center [128, 199] width 50 height 11
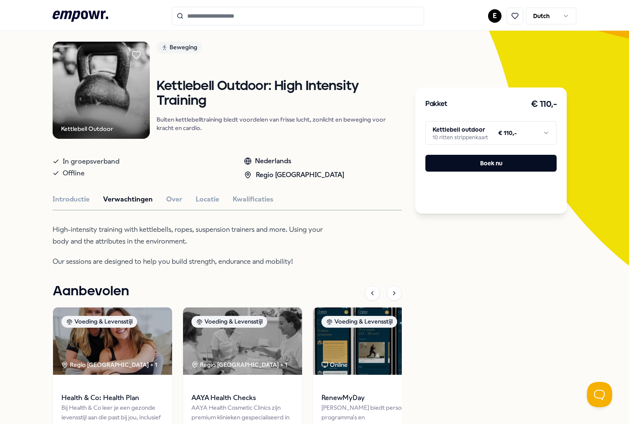
click at [457, 146] on div "Pakket € 110,- Kettlebell outdoor 10 ritten strippenkaart € 110,- Boek nu" at bounding box center [491, 151] width 152 height 126
click at [455, 138] on html ".empowr-logo_svg__cls-1{fill:#03032f} E Dutch Alle categorieën Self-care librar…" at bounding box center [314, 212] width 629 height 424
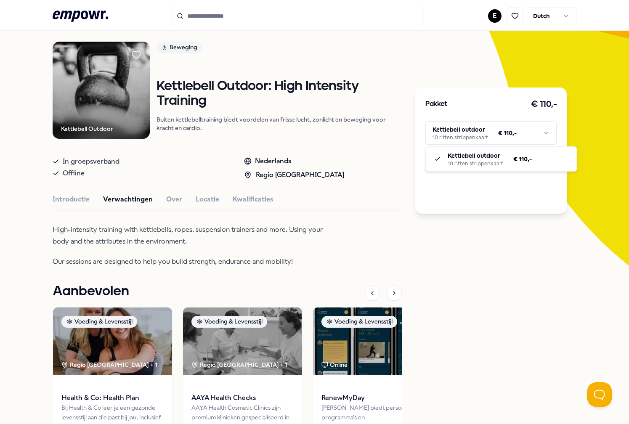
click at [455, 138] on html ".empowr-logo_svg__cls-1{fill:#03032f} E Dutch Alle categorieën Self-care librar…" at bounding box center [314, 212] width 629 height 424
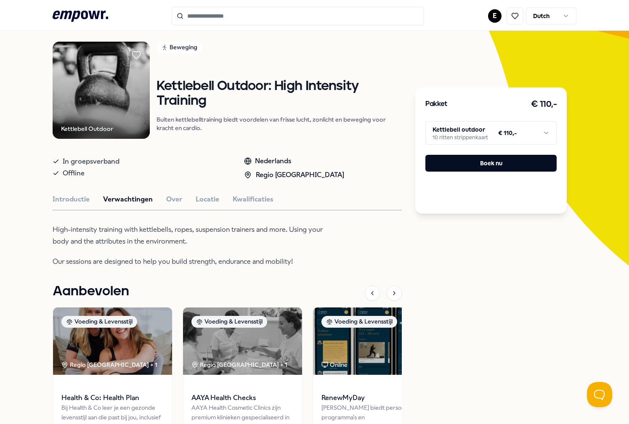
click at [186, 42] on div "Beweging" at bounding box center [179, 48] width 45 height 12
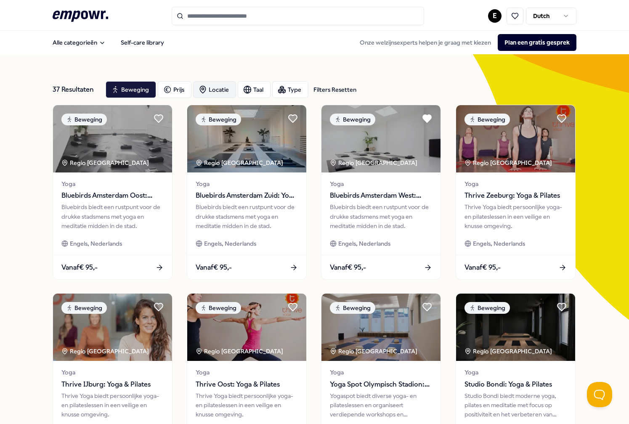
click at [209, 87] on div "Locatie" at bounding box center [214, 89] width 43 height 17
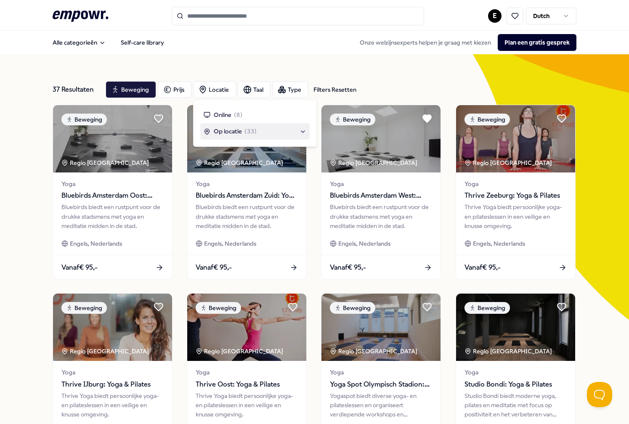
click at [223, 125] on div "Op locatie ( 33 )" at bounding box center [254, 131] width 109 height 16
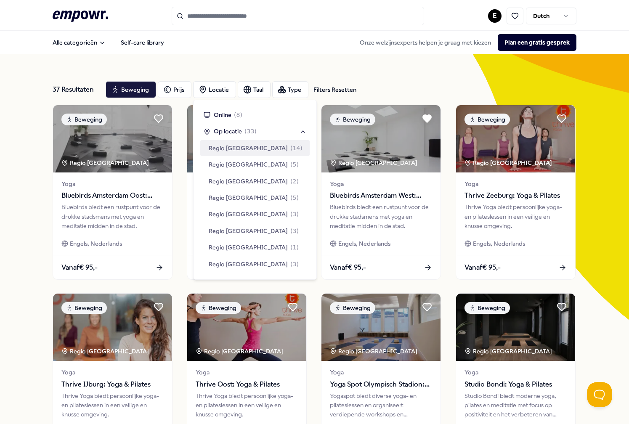
click at [228, 153] on div "Regio [GEOGRAPHIC_DATA] ( 14 )" at bounding box center [254, 148] width 109 height 16
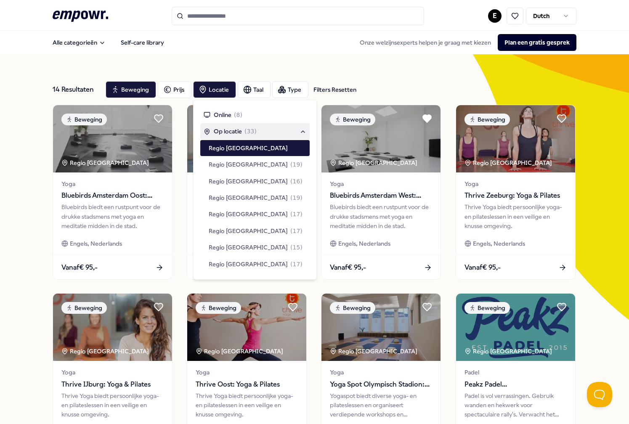
click at [328, 67] on div "14 Resultaten Filters Resetten Beweging Prijs Locatie Taal Type Filters Resette…" at bounding box center [315, 382] width 524 height 657
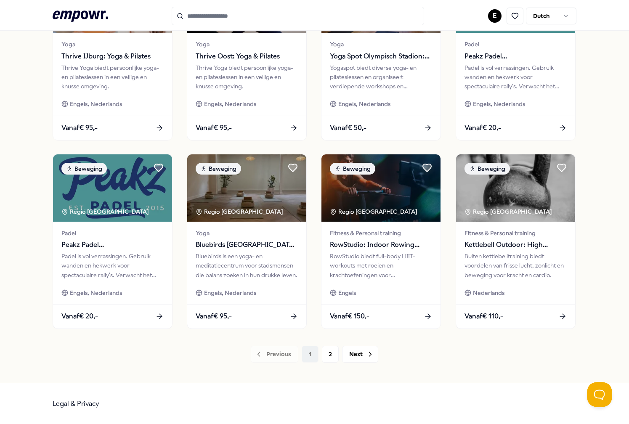
scroll to position [327, 0]
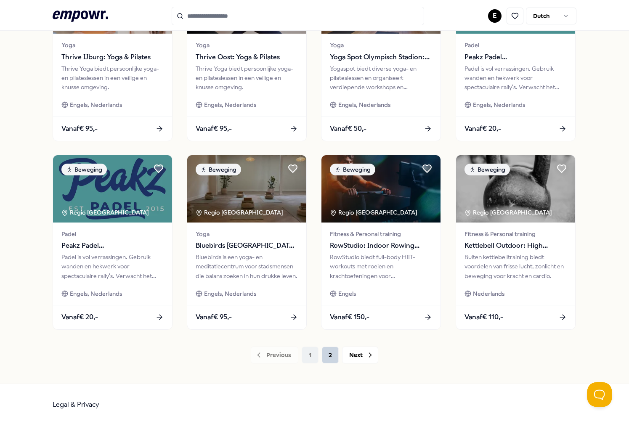
click at [333, 355] on button "2" at bounding box center [330, 355] width 17 height 17
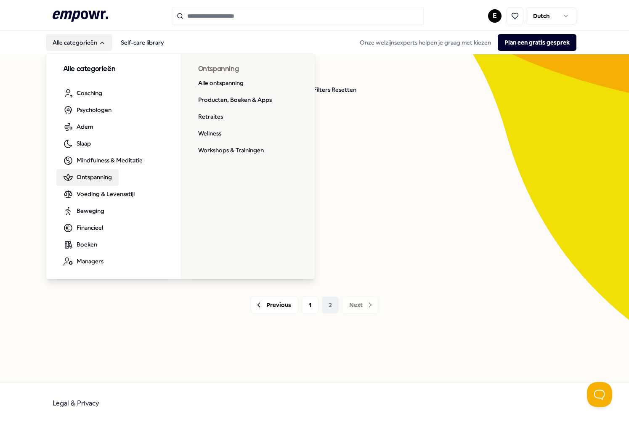
click at [80, 175] on span "Ontspanning" at bounding box center [94, 177] width 35 height 9
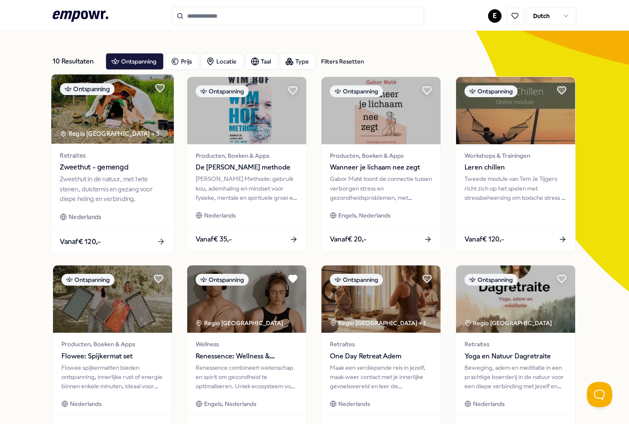
scroll to position [29, 0]
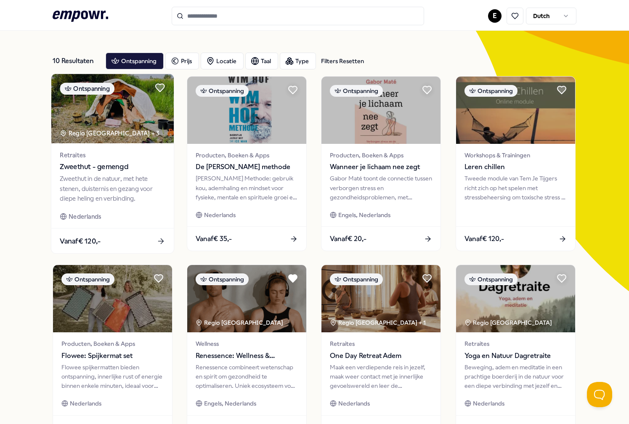
click at [138, 175] on div "Zweethut in de natuur, met hete stenen, duisternis en gezang voor diepe heling …" at bounding box center [112, 188] width 105 height 29
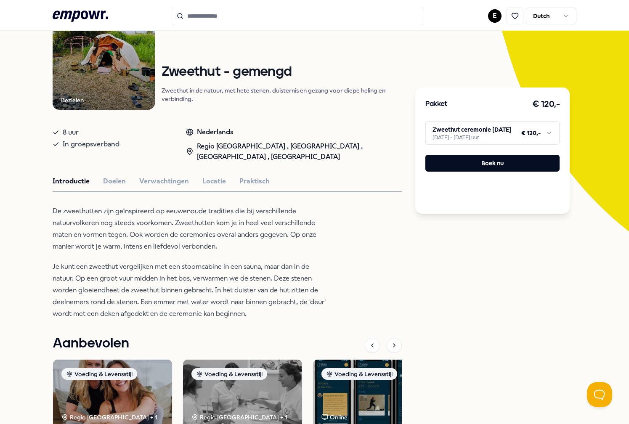
scroll to position [95, 0]
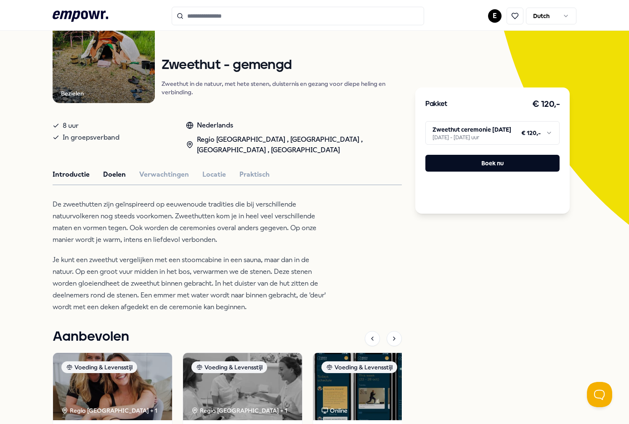
click at [114, 176] on button "Doelen" at bounding box center [114, 174] width 23 height 11
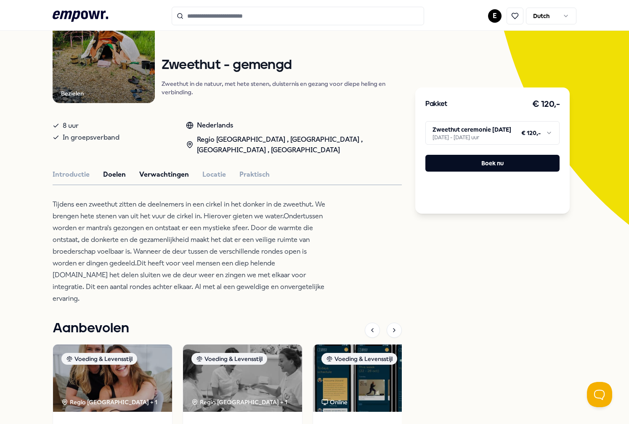
click at [184, 170] on button "Verwachtingen" at bounding box center [164, 174] width 50 height 11
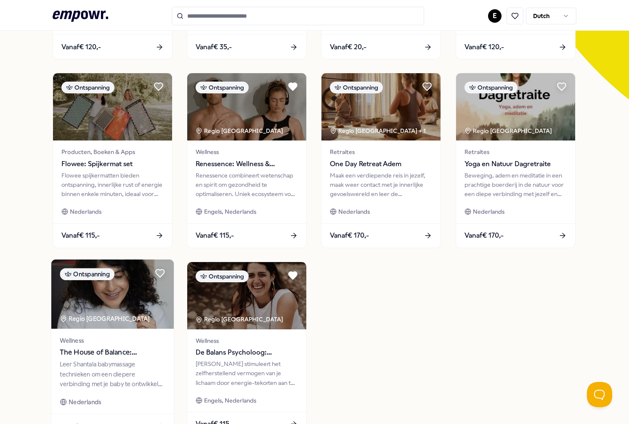
scroll to position [221, 0]
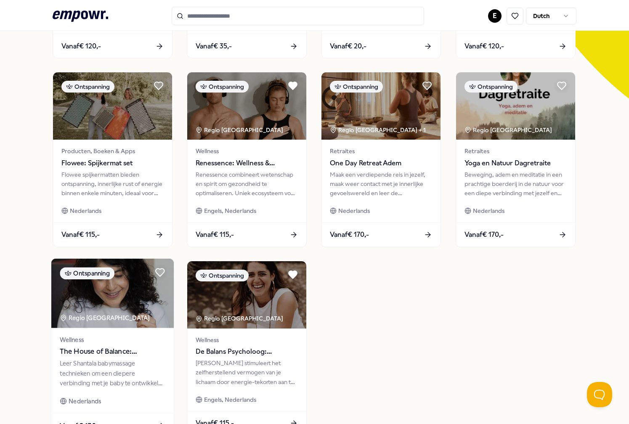
click at [130, 335] on span "Wellness" at bounding box center [112, 340] width 105 height 10
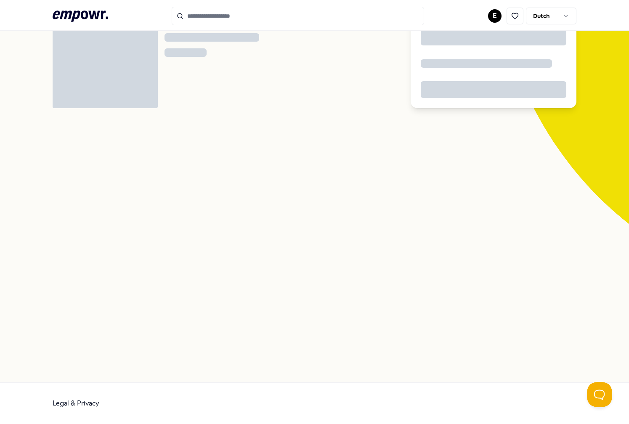
scroll to position [54, 0]
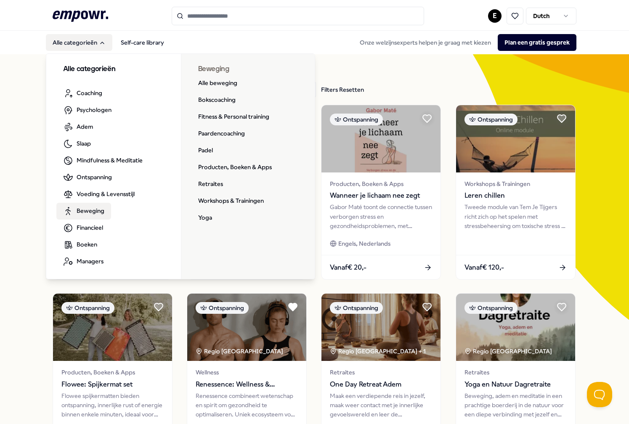
click at [88, 205] on link "Beweging" at bounding box center [83, 211] width 55 height 17
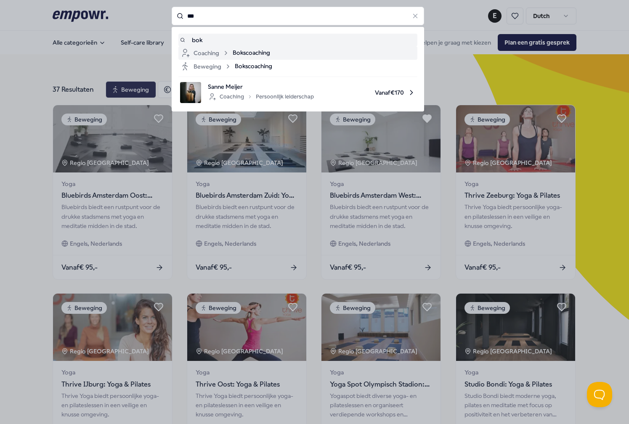
click at [275, 53] on div "Coaching Bokscoaching" at bounding box center [298, 53] width 236 height 10
type input "***"
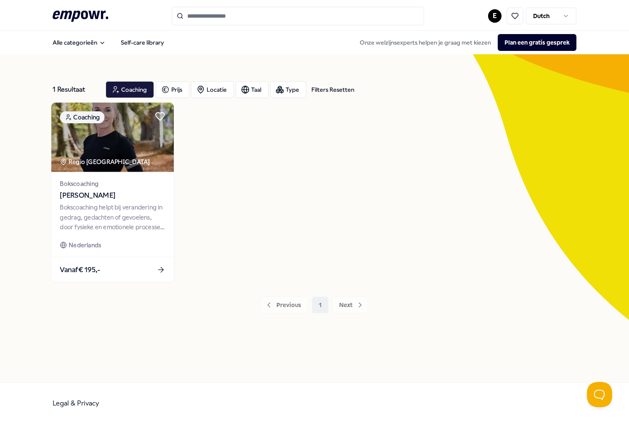
click at [135, 151] on img at bounding box center [112, 137] width 122 height 69
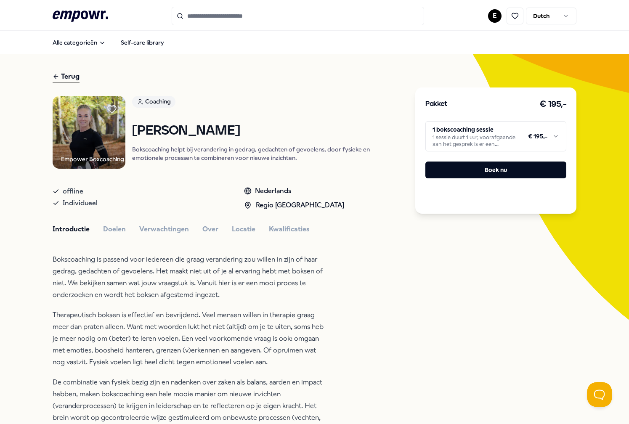
click at [241, 260] on div "Empower Boxcoaching Coaching [PERSON_NAME] Bokscoaching helpt bij verandering i…" at bounding box center [228, 377] width 350 height 563
click at [238, 235] on button "Locatie" at bounding box center [244, 229] width 24 height 11
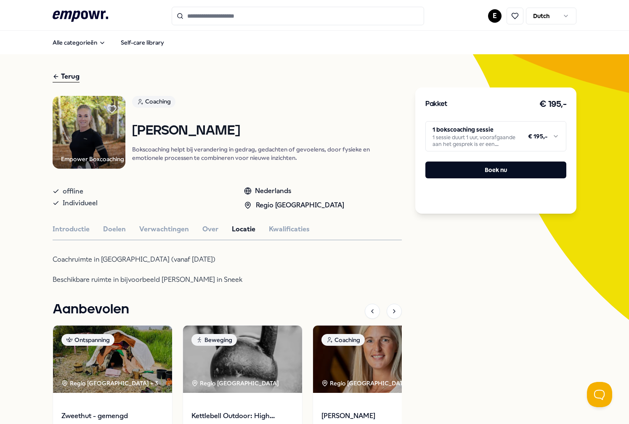
click at [120, 266] on p "Coachruimte in [GEOGRAPHIC_DATA] (vanaf [DATE])" at bounding box center [190, 260] width 274 height 12
click at [86, 266] on p "Coachruimte in [GEOGRAPHIC_DATA] (vanaf [DATE])" at bounding box center [190, 260] width 274 height 12
click at [467, 135] on html ".empowr-logo_svg__cls-1{fill:#03032f} E Dutch Alle categorieën Self-care librar…" at bounding box center [314, 212] width 629 height 424
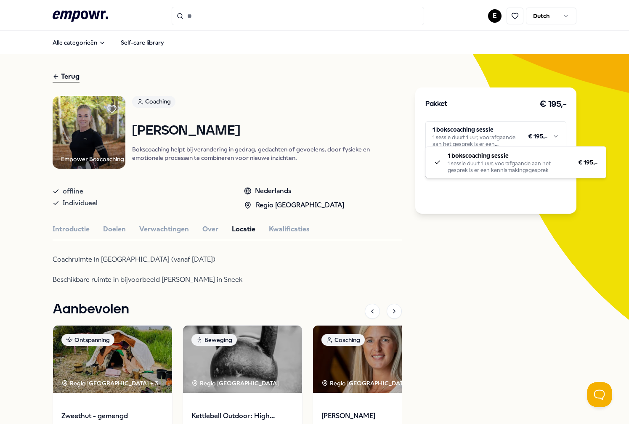
click at [467, 135] on html ".empowr-logo_svg__cls-1{fill:#03032f} E Dutch Alle categorieën Self-care librar…" at bounding box center [314, 212] width 629 height 424
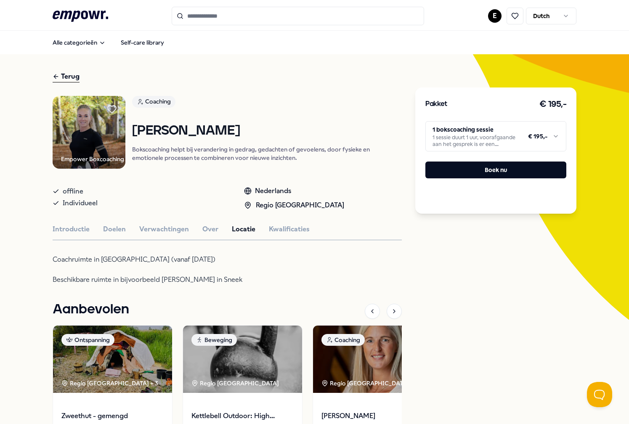
click at [245, 138] on h1 "[PERSON_NAME]" at bounding box center [267, 131] width 270 height 15
